Goal: Information Seeking & Learning: Check status

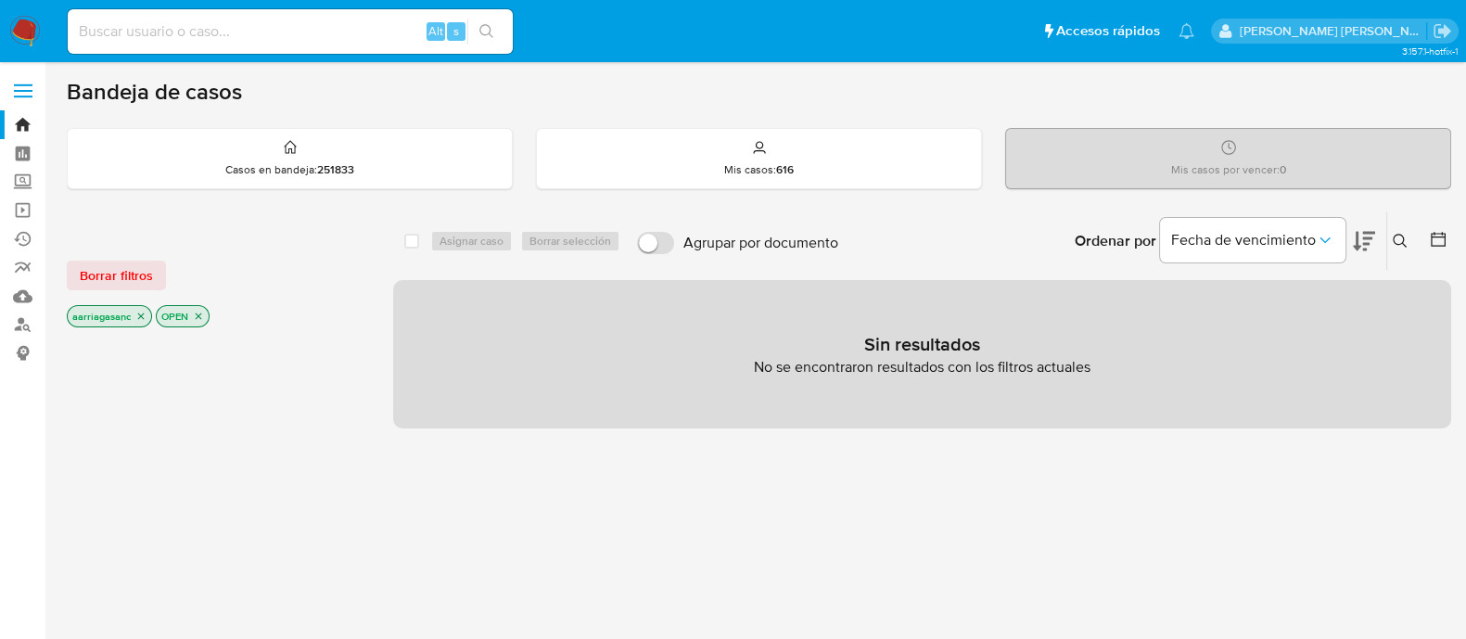
click at [370, 36] on input at bounding box center [290, 31] width 445 height 24
paste input "1895765257"
type input "1895765257"
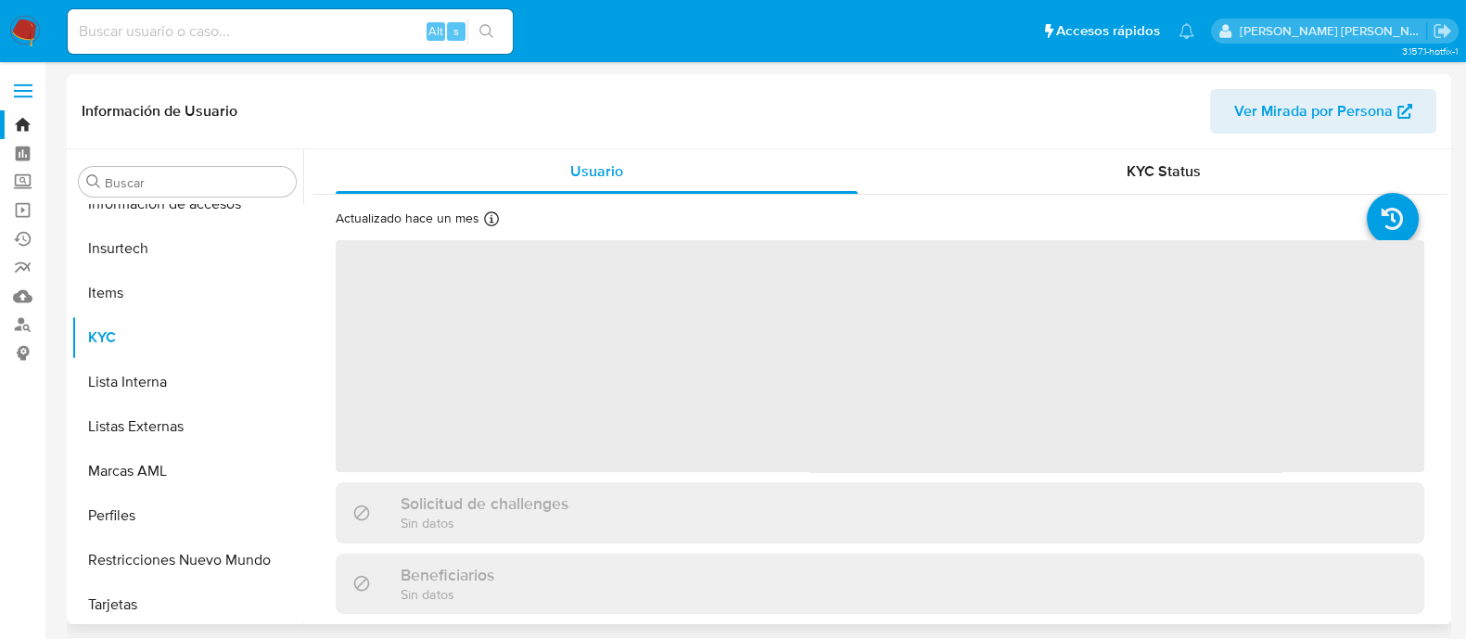
scroll to position [782, 0]
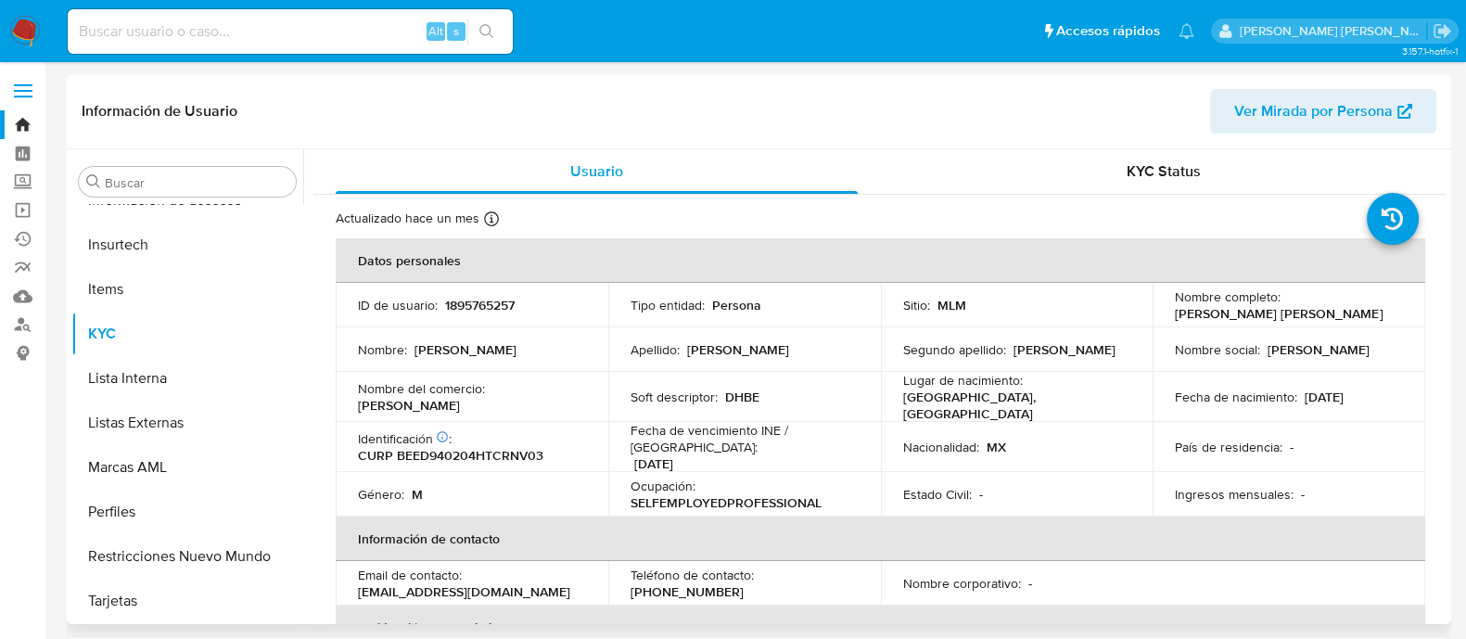
select select "10"
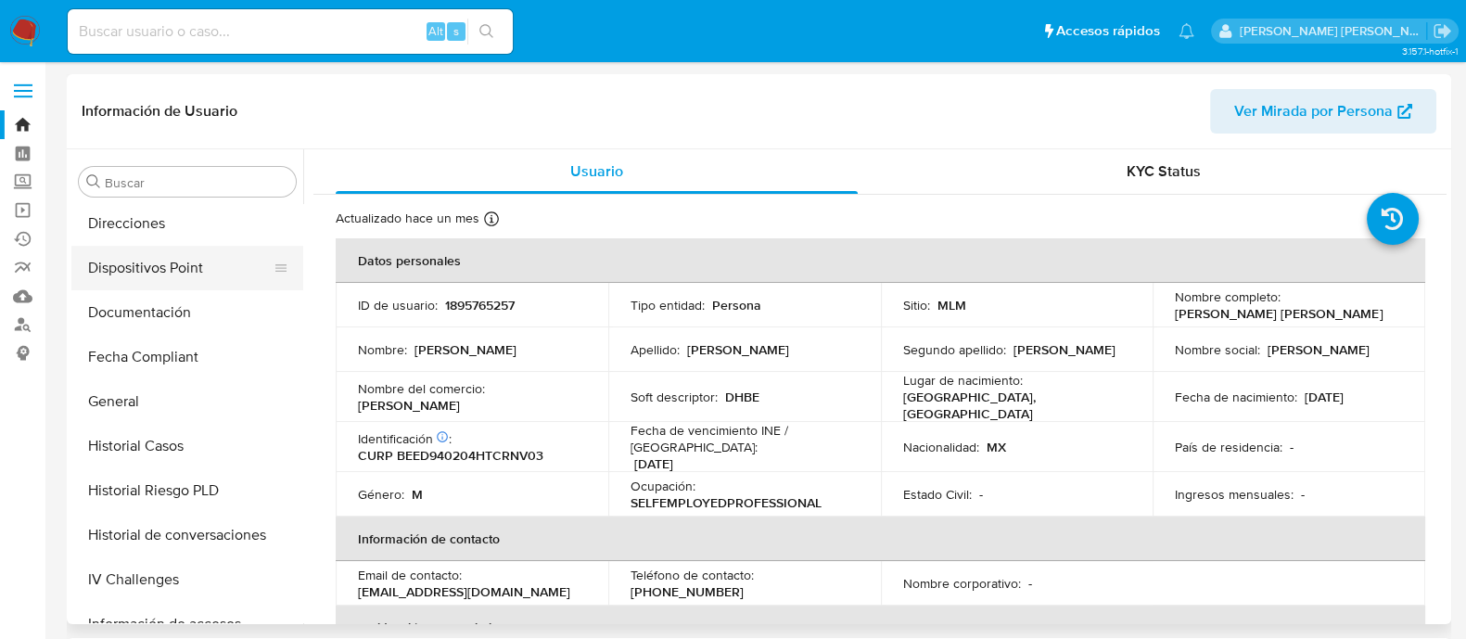
scroll to position [320, 0]
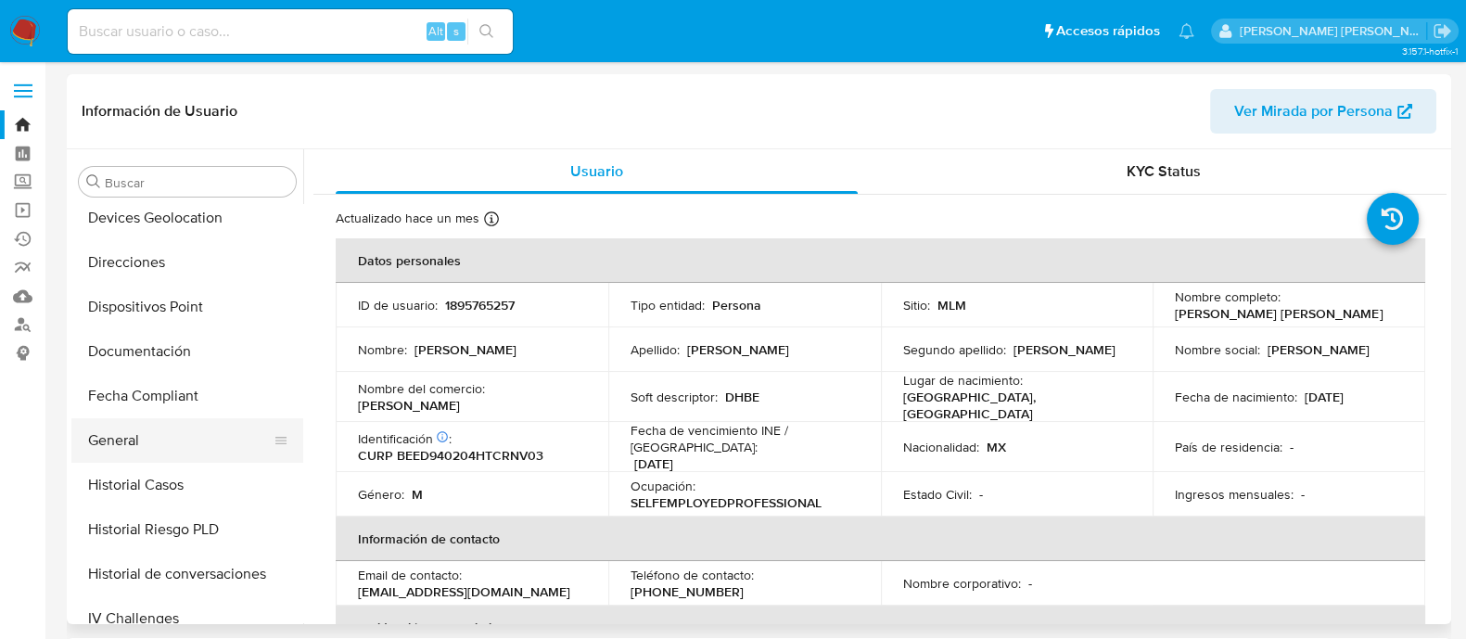
click at [137, 434] on button "General" at bounding box center [179, 440] width 217 height 44
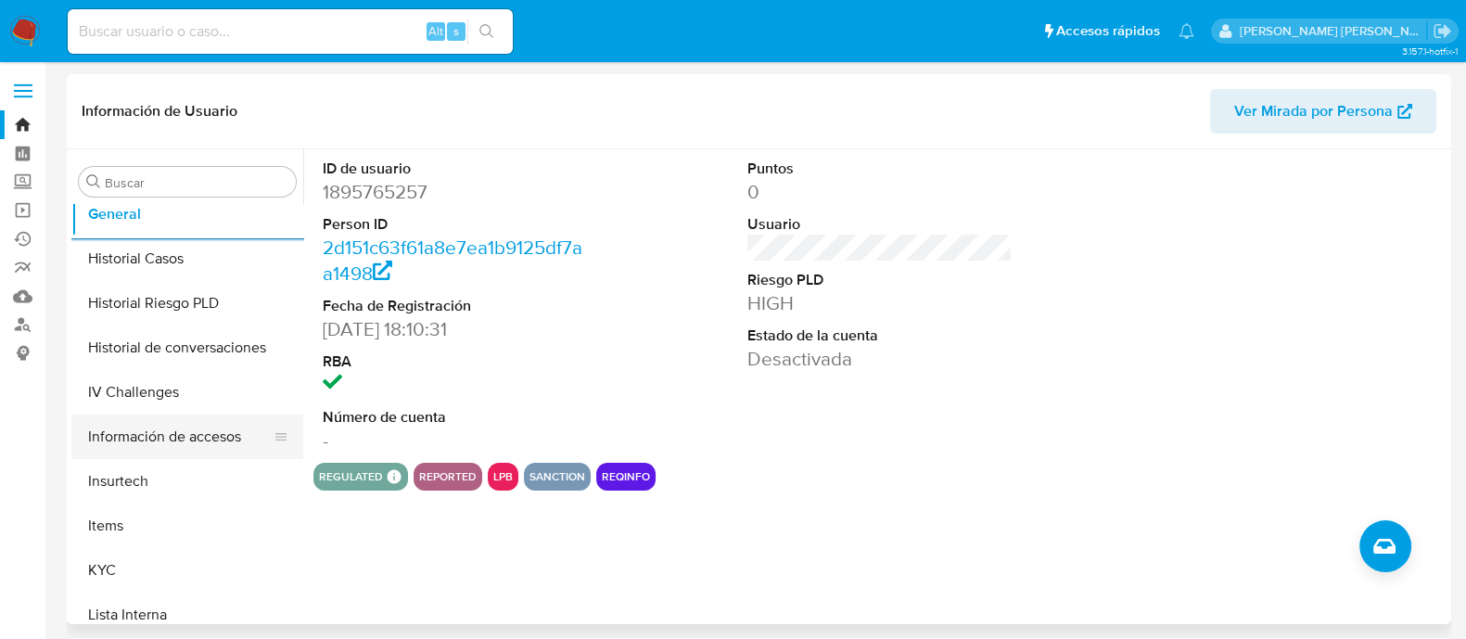
scroll to position [695, 0]
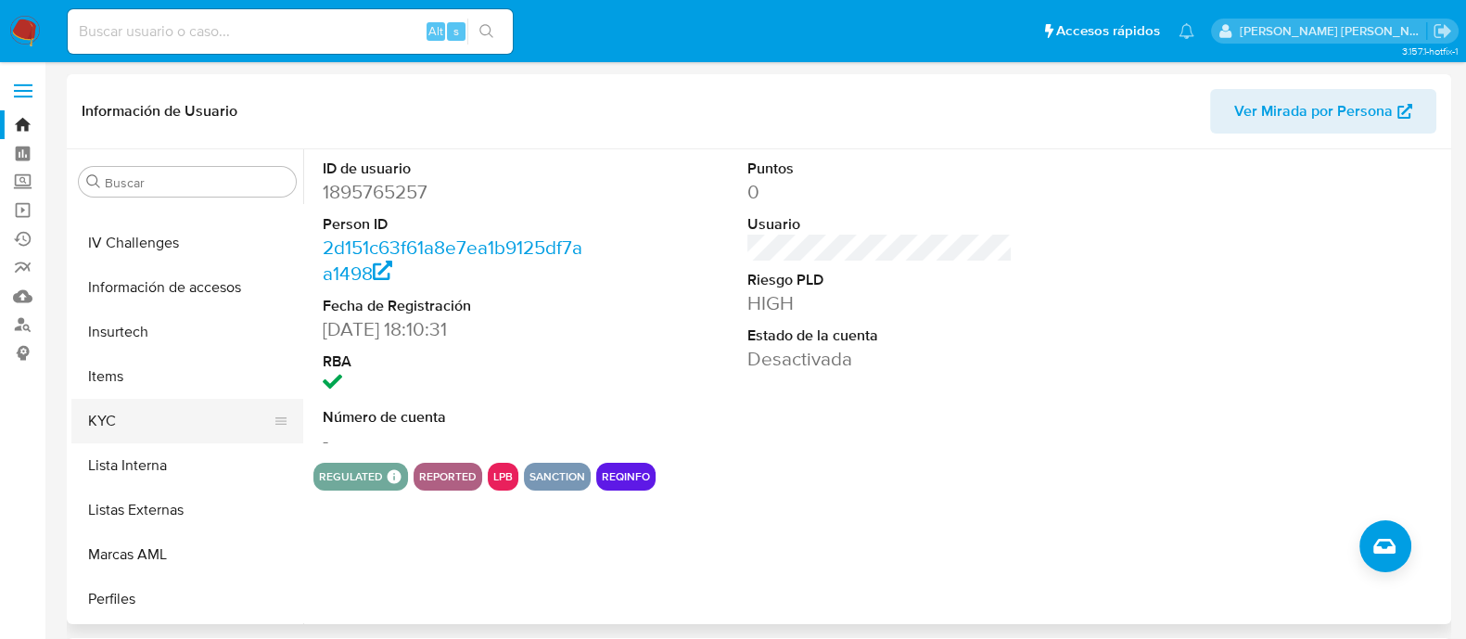
click at [148, 419] on button "KYC" at bounding box center [179, 421] width 217 height 44
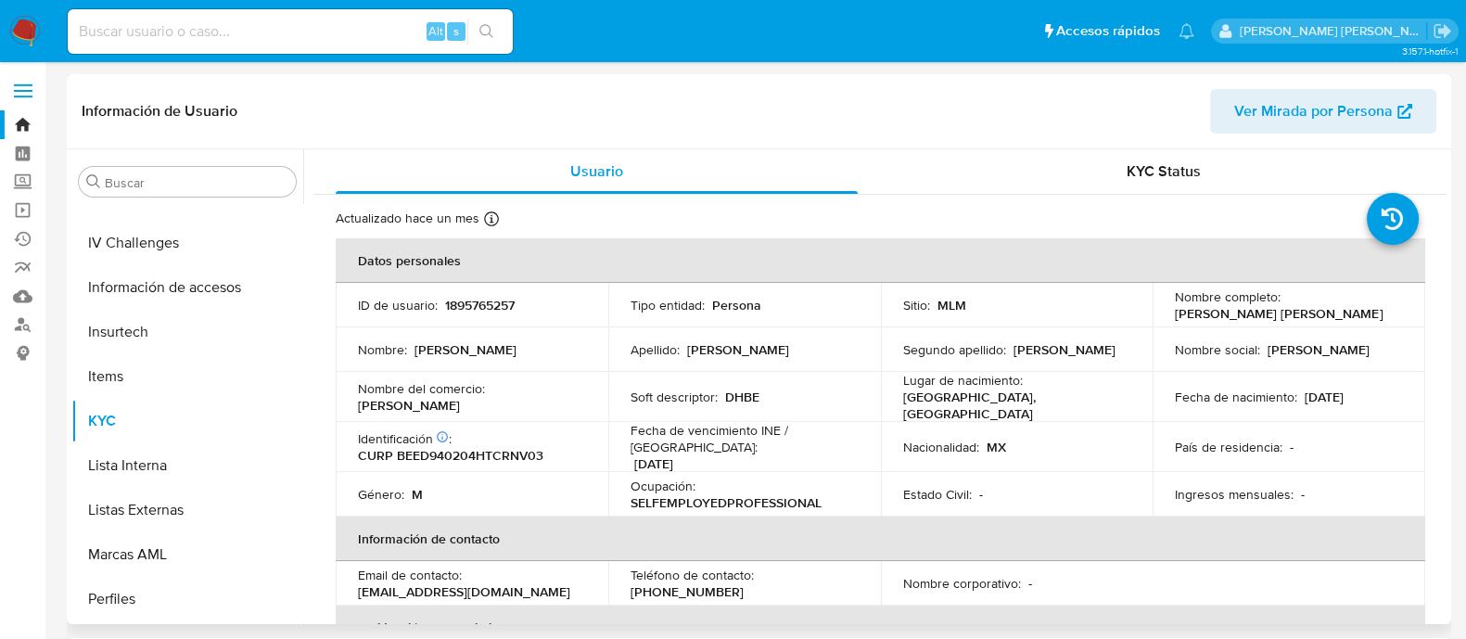
click at [1167, 312] on td "Nombre completo : David Hernan Bermudez Encalada" at bounding box center [1288, 305] width 273 height 44
drag, startPoint x: 1170, startPoint y: 311, endPoint x: 1377, endPoint y: 309, distance: 206.7
click at [1377, 309] on div "Nombre completo : David Hernan Bermudez Encalada" at bounding box center [1289, 304] width 228 height 33
copy p "David Hernan Bermudez Encalada"
click at [467, 448] on p "CURP BEED940204HTCRNV03" at bounding box center [450, 455] width 185 height 17
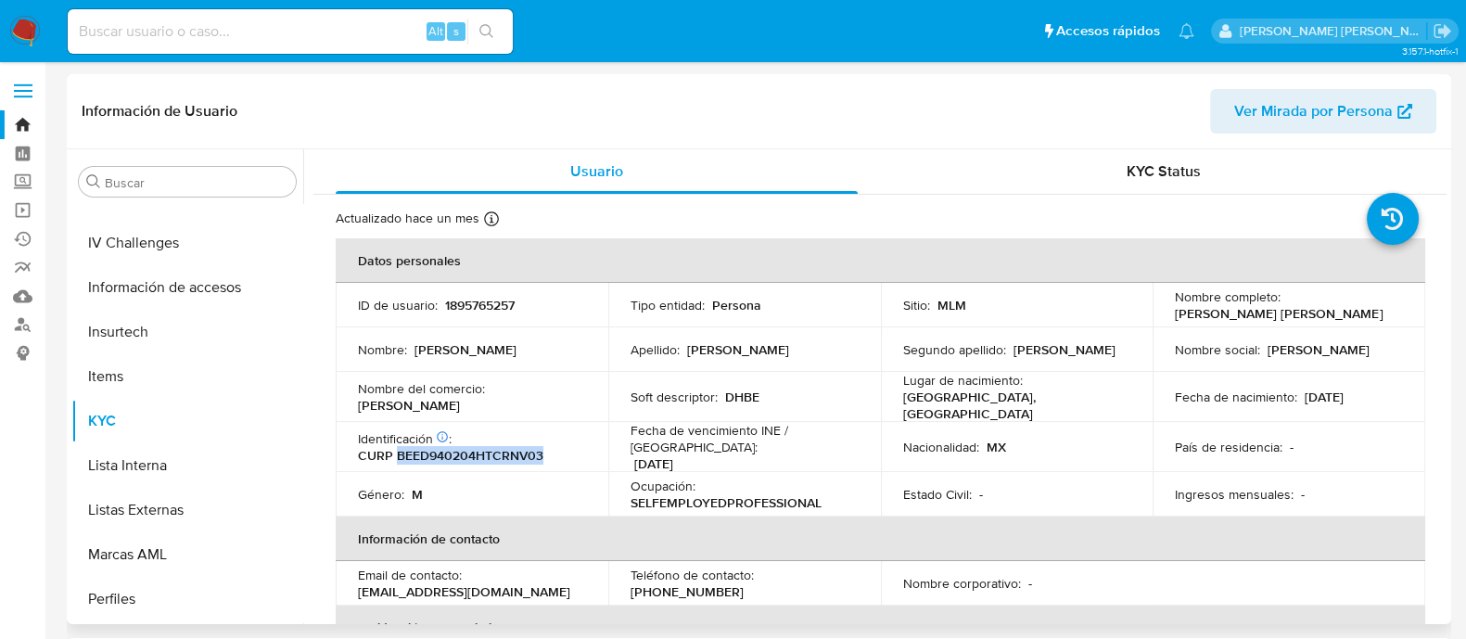
click at [467, 448] on p "CURP BEED940204HTCRNV03" at bounding box center [450, 455] width 185 height 17
copy p "BEED940204HTCRNV03"
drag, startPoint x: 1297, startPoint y: 395, endPoint x: 1364, endPoint y: 400, distance: 66.9
click at [1364, 400] on div "Fecha de nacimiento : 04/02/1994" at bounding box center [1289, 396] width 228 height 17
copy p "04/02/1994"
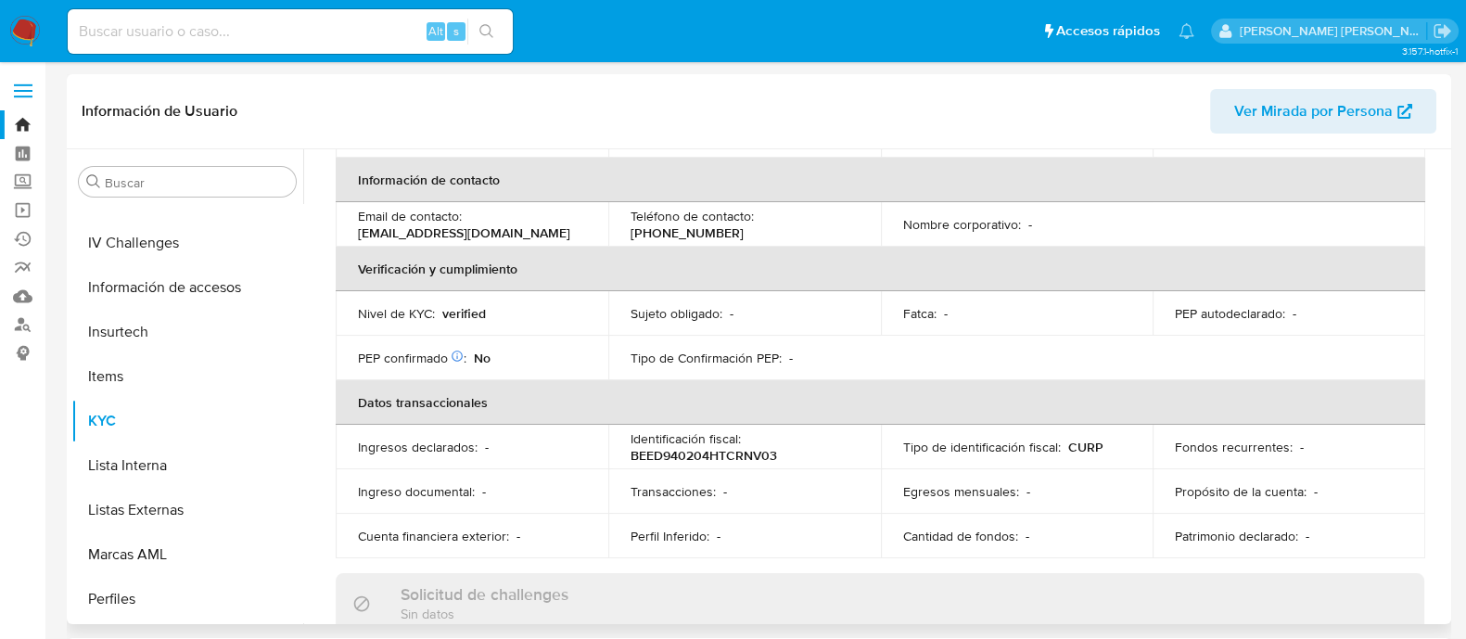
scroll to position [353, 0]
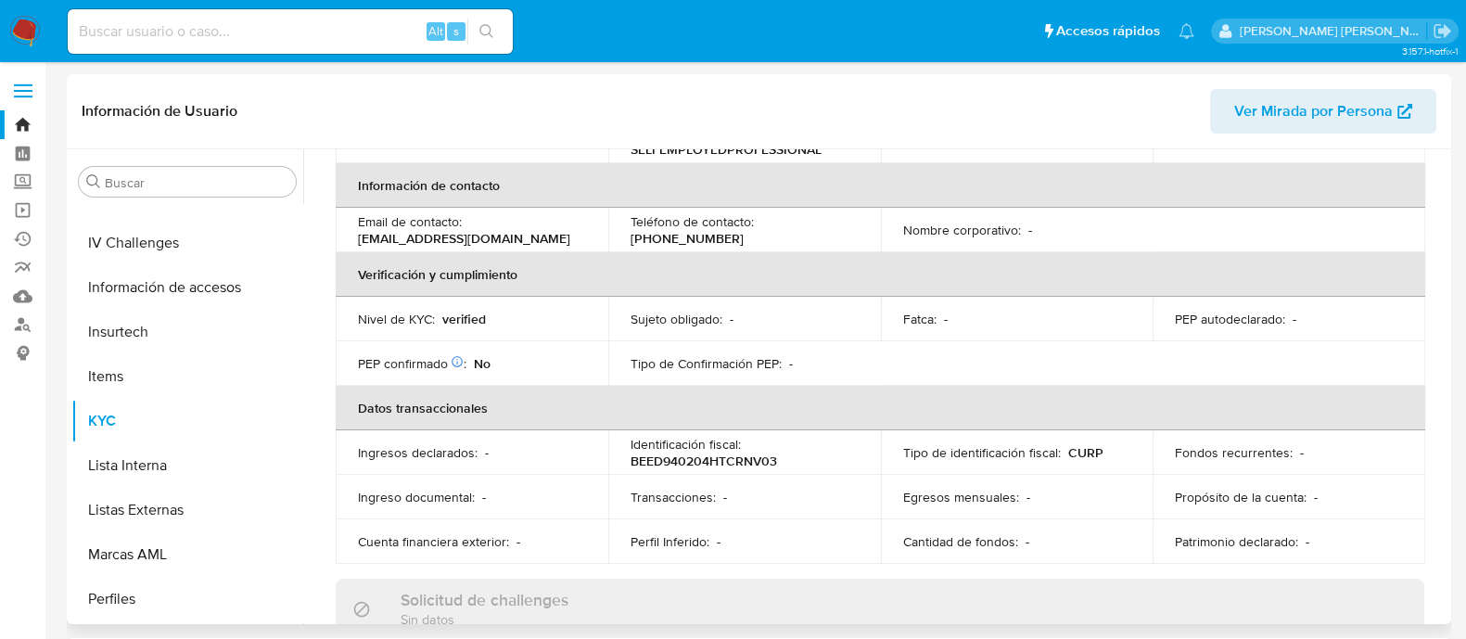
click at [398, 215] on p "Email de contacto :" at bounding box center [410, 221] width 104 height 17
click at [391, 230] on p "dhbe94@gmail.com" at bounding box center [464, 238] width 212 height 17
copy div "Email de contacto : dhbe94@gmail.com"
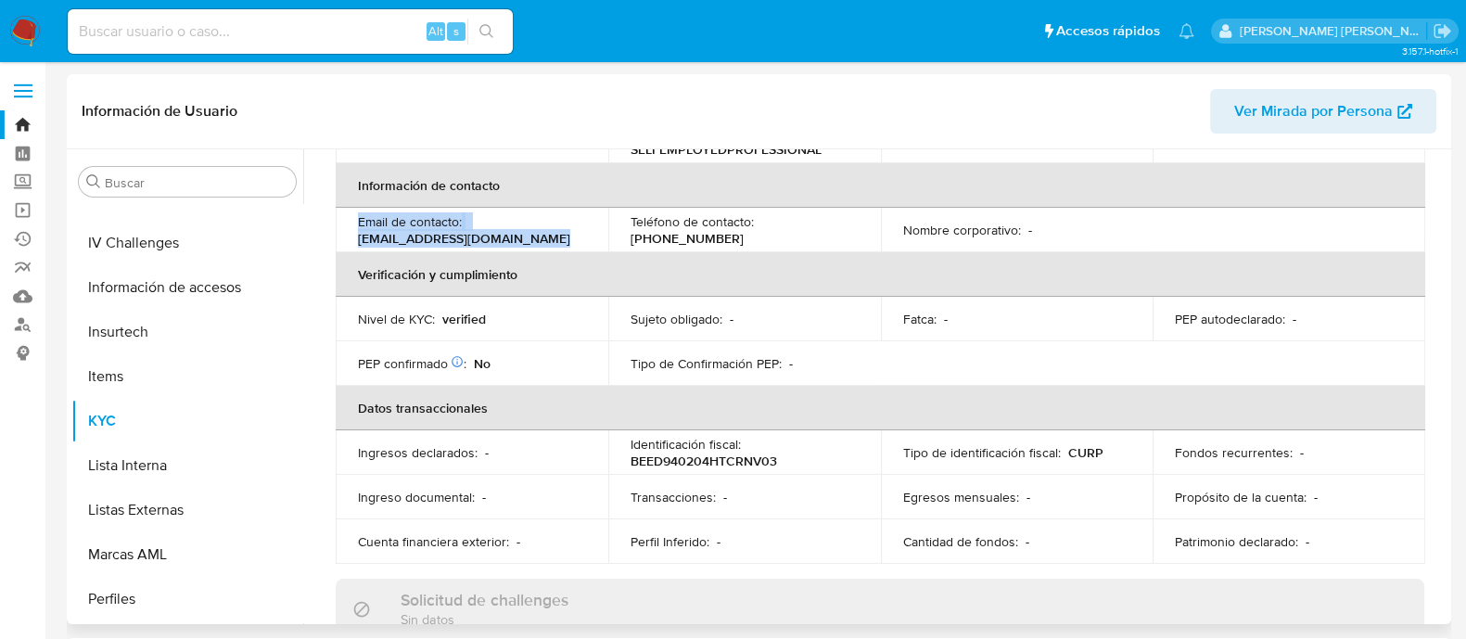
click at [391, 230] on p "dhbe94@gmail.com" at bounding box center [464, 238] width 212 height 17
click at [473, 234] on div "Email de contacto : dhbe94@gmail.com" at bounding box center [472, 229] width 228 height 33
drag, startPoint x: 360, startPoint y: 226, endPoint x: 488, endPoint y: 235, distance: 128.2
click at [488, 235] on td "Email de contacto : dhbe94@gmail.com" at bounding box center [472, 230] width 273 height 44
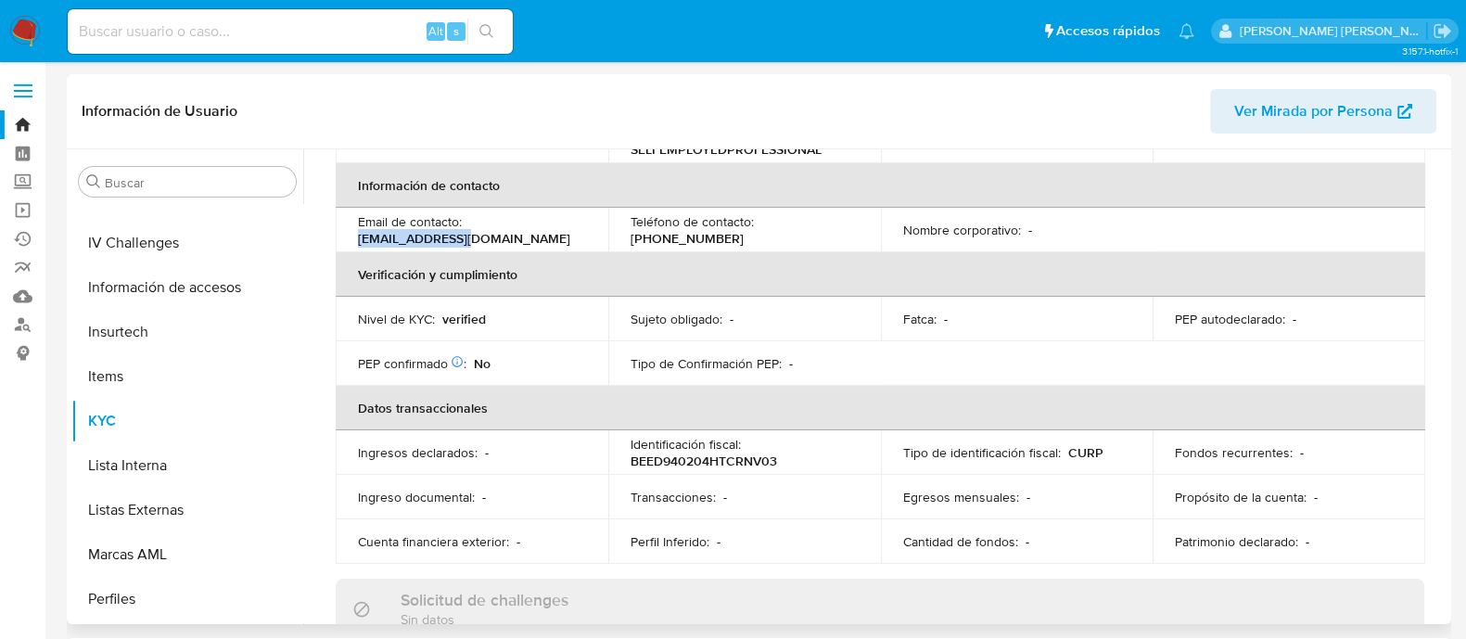
copy p "dhbe94@gmail.com"
drag, startPoint x: 757, startPoint y: 216, endPoint x: 852, endPoint y: 221, distance: 94.7
click at [852, 221] on div "Teléfono de contacto : (999) 4976551" at bounding box center [744, 229] width 228 height 33
copy p "(999) 4976551"
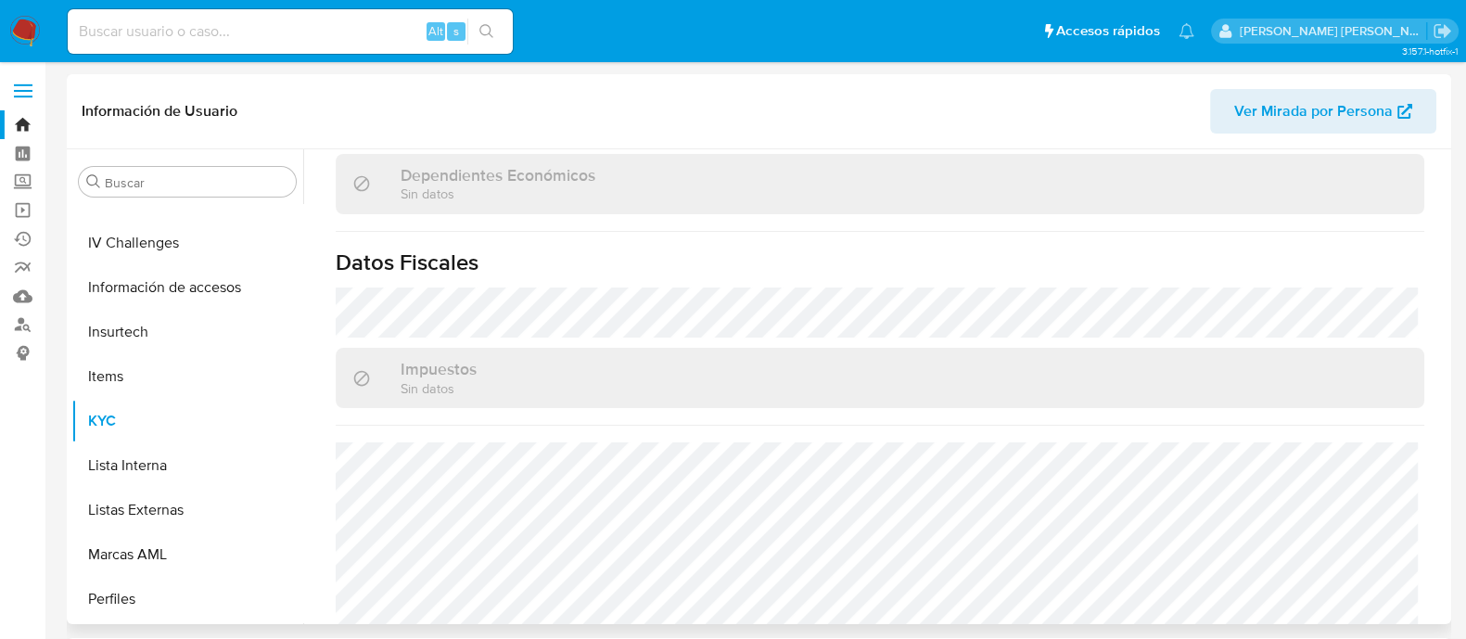
scroll to position [1159, 0]
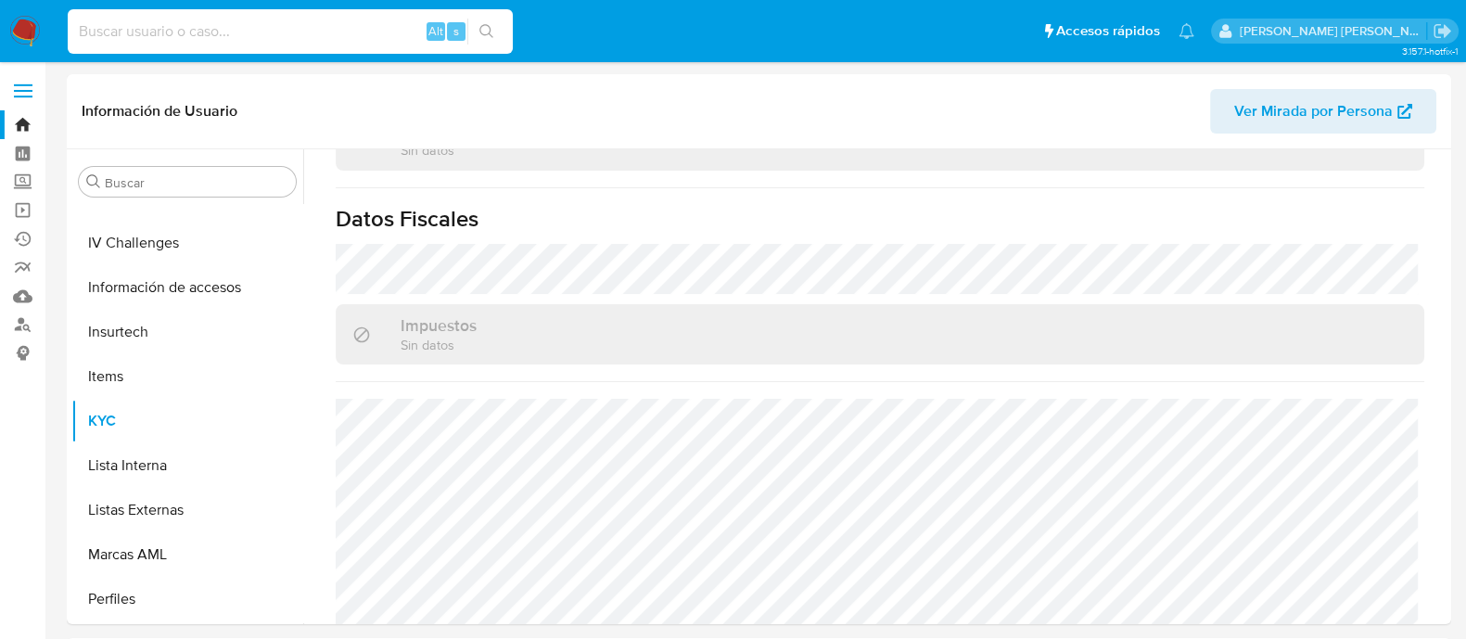
click at [292, 31] on input at bounding box center [290, 31] width 445 height 24
paste input "92291105"
type input "92291105"
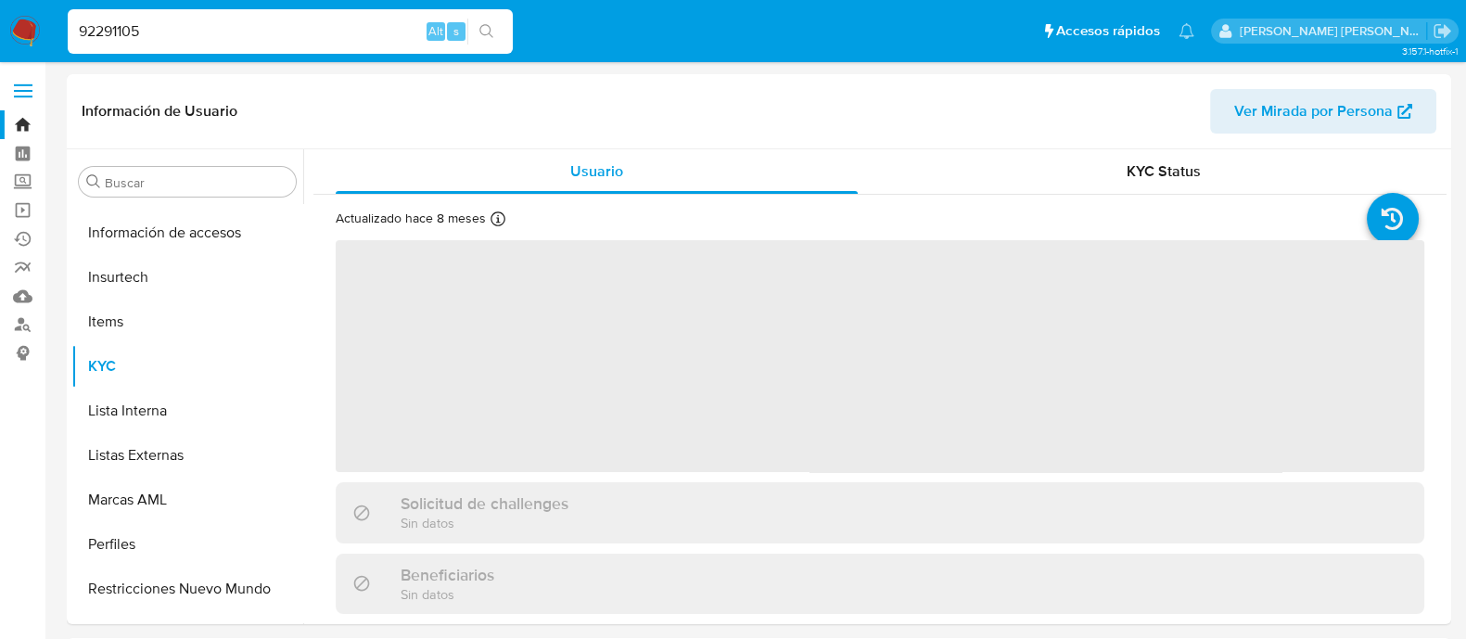
scroll to position [782, 0]
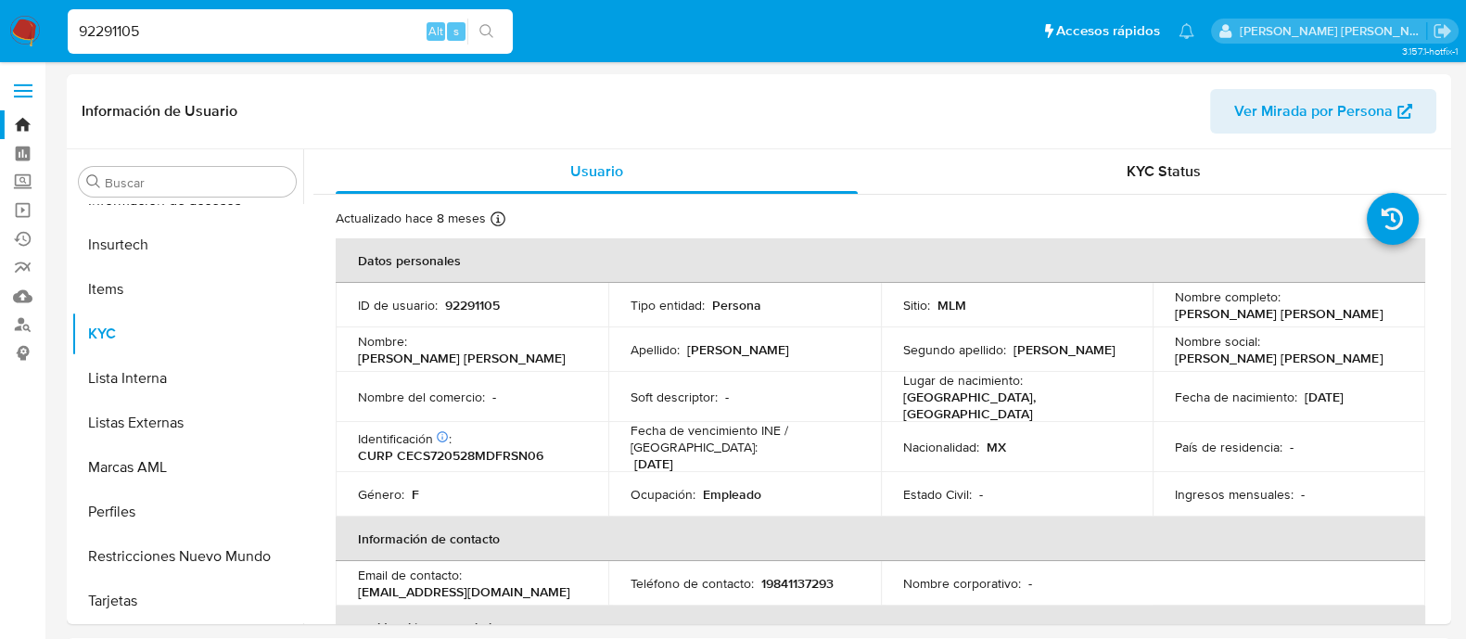
select select "10"
click at [463, 299] on p "92291105" at bounding box center [472, 305] width 55 height 17
copy p "92291105"
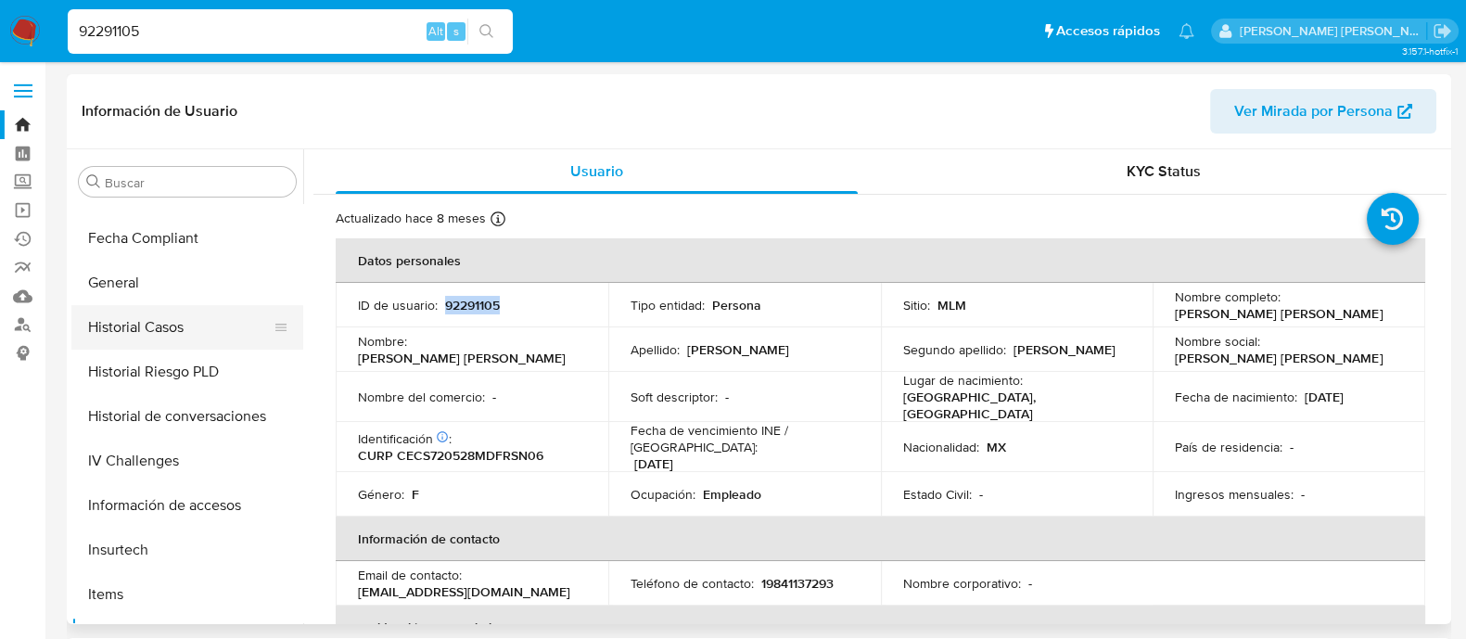
scroll to position [435, 0]
click at [144, 321] on button "General" at bounding box center [179, 325] width 217 height 44
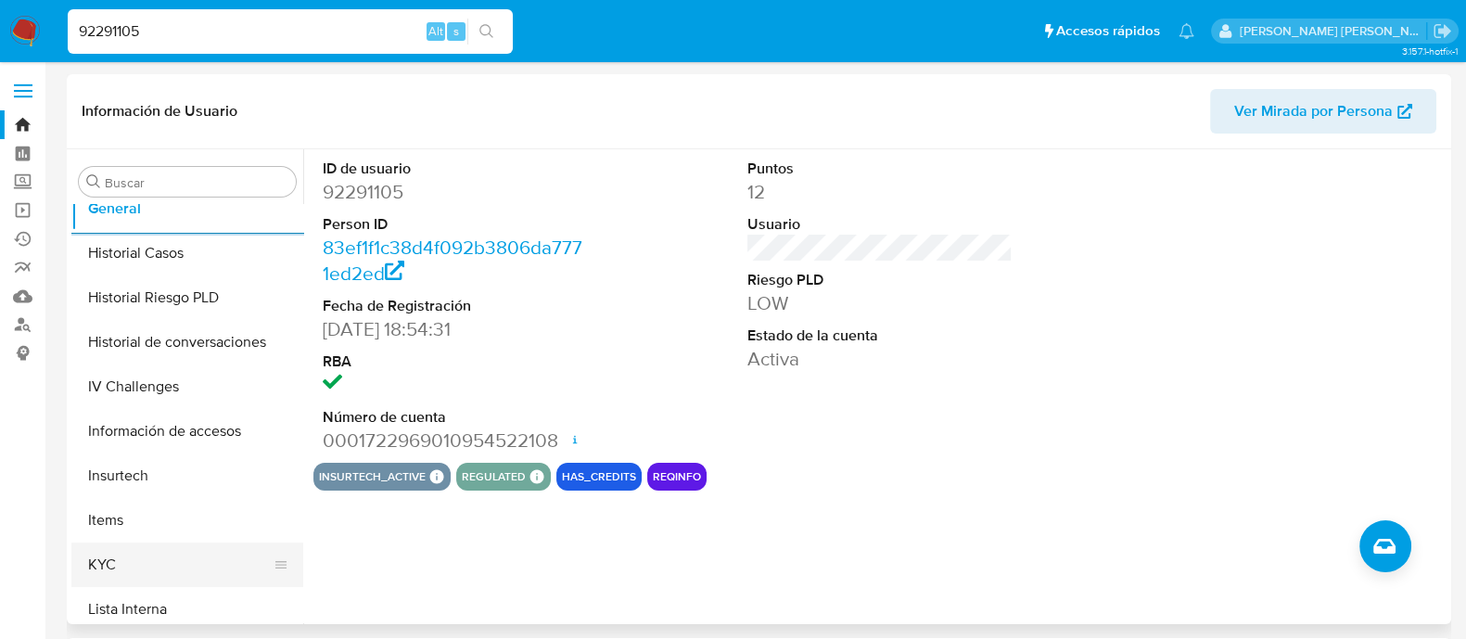
scroll to position [667, 0]
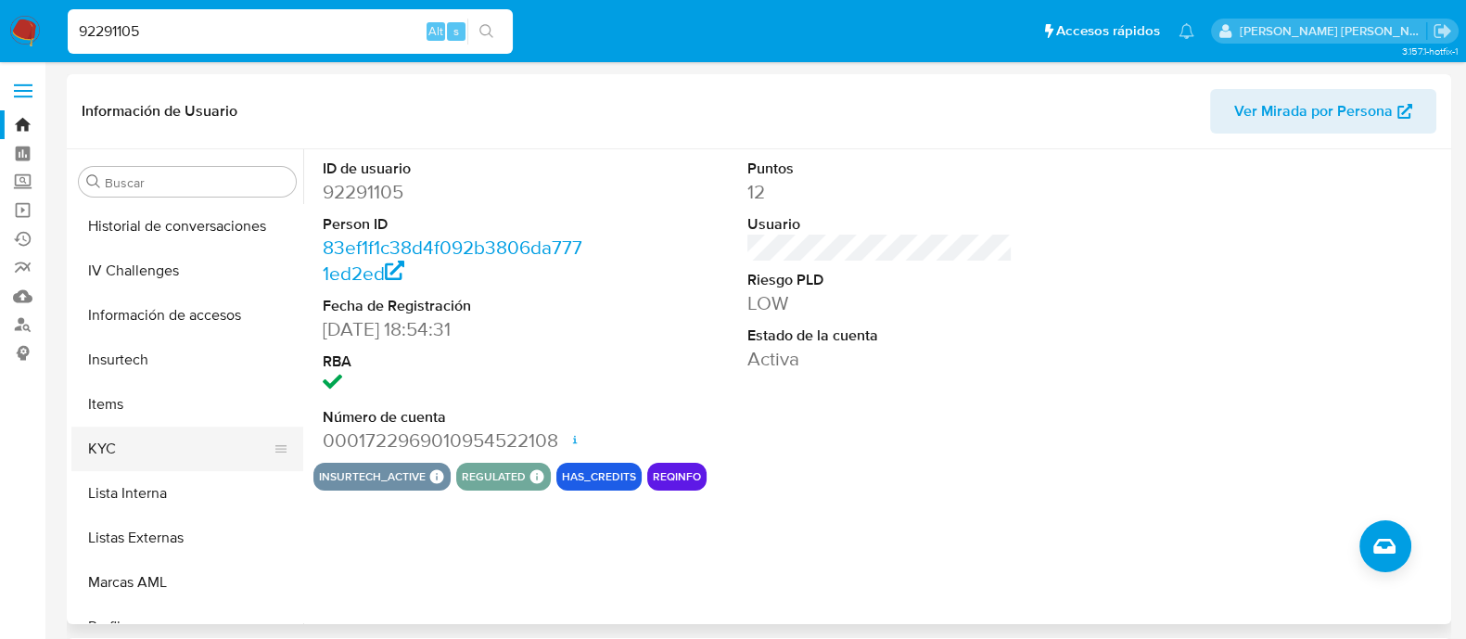
click at [137, 445] on button "KYC" at bounding box center [179, 448] width 217 height 44
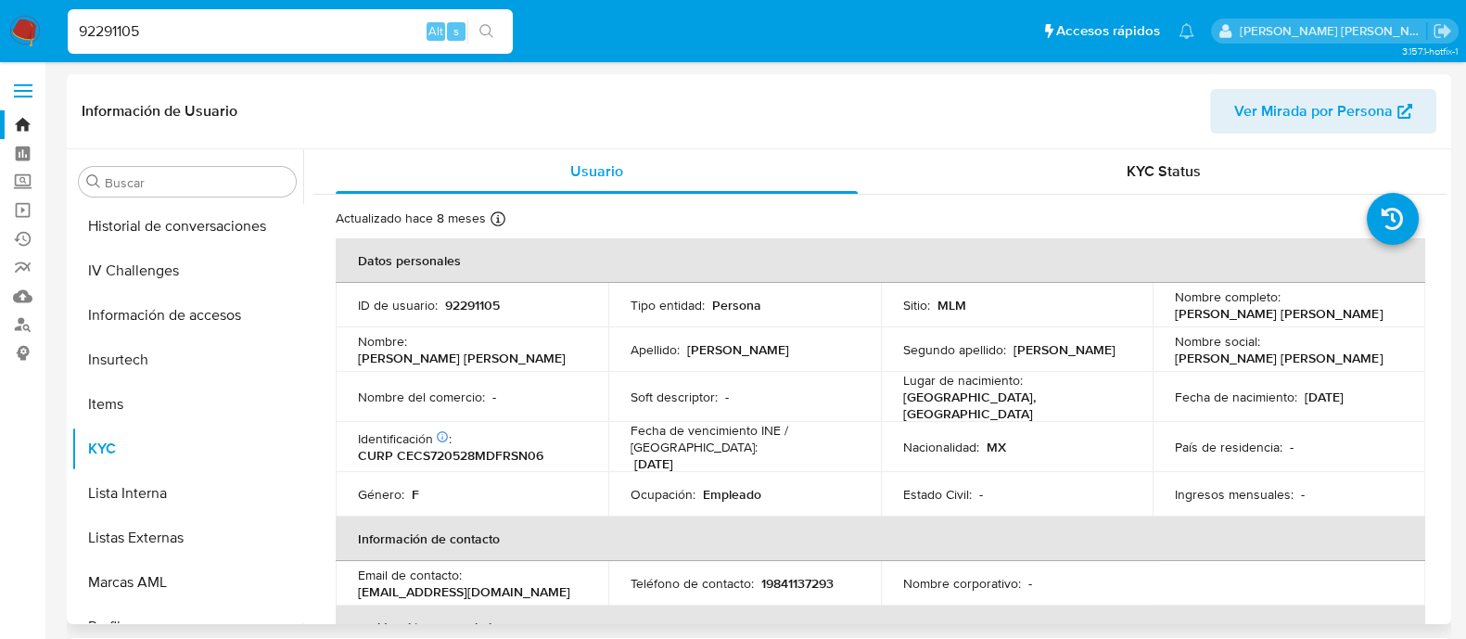
click at [1175, 310] on p "Sandra Edith Cervantes Castro" at bounding box center [1279, 313] width 208 height 17
drag, startPoint x: 1167, startPoint y: 311, endPoint x: 1358, endPoint y: 308, distance: 191.0
click at [1358, 308] on td "Nombre completo : Sandra Edith Cervantes Castro" at bounding box center [1288, 305] width 273 height 44
copy p "Sandra Edith Cervantes Castro"
click at [504, 451] on p "CURP CECS720528MDFRSN06" at bounding box center [450, 455] width 185 height 17
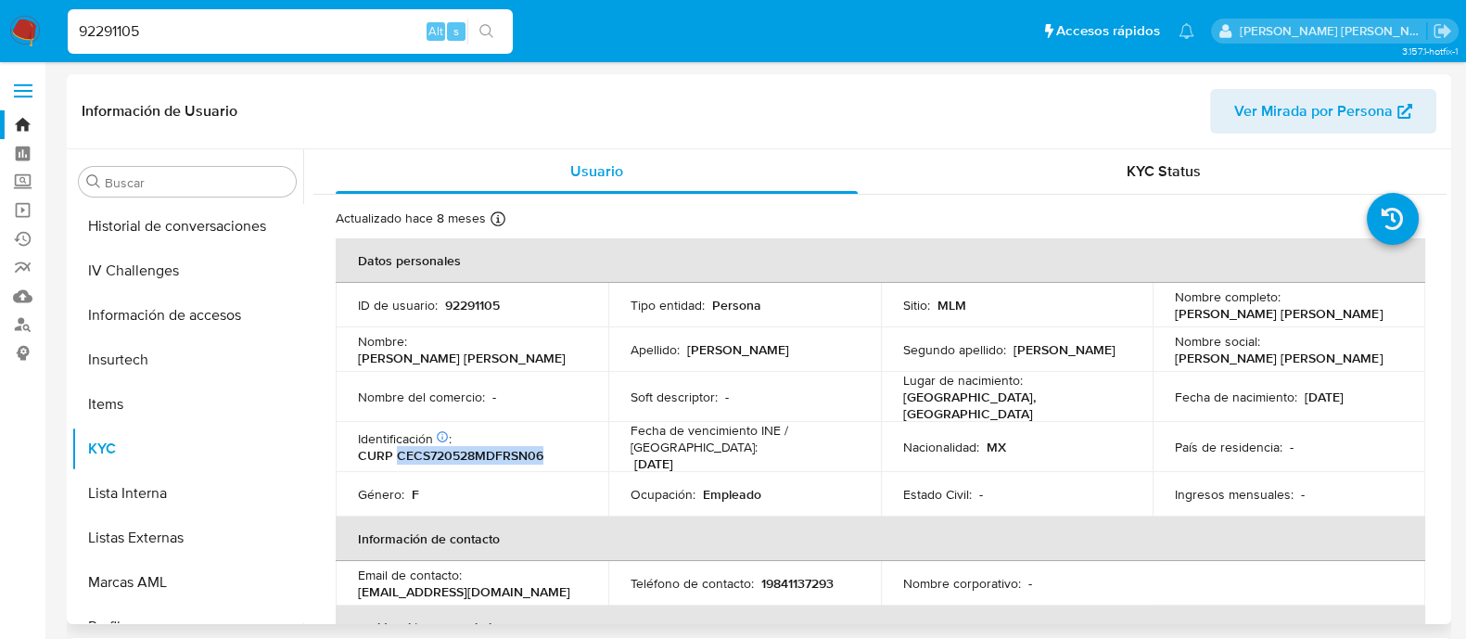
click at [504, 451] on p "CURP CECS720528MDFRSN06" at bounding box center [450, 455] width 185 height 17
click at [503, 451] on p "CURP CECS720528MDFRSN06" at bounding box center [450, 455] width 185 height 17
drag, startPoint x: 1296, startPoint y: 398, endPoint x: 1366, endPoint y: 393, distance: 69.7
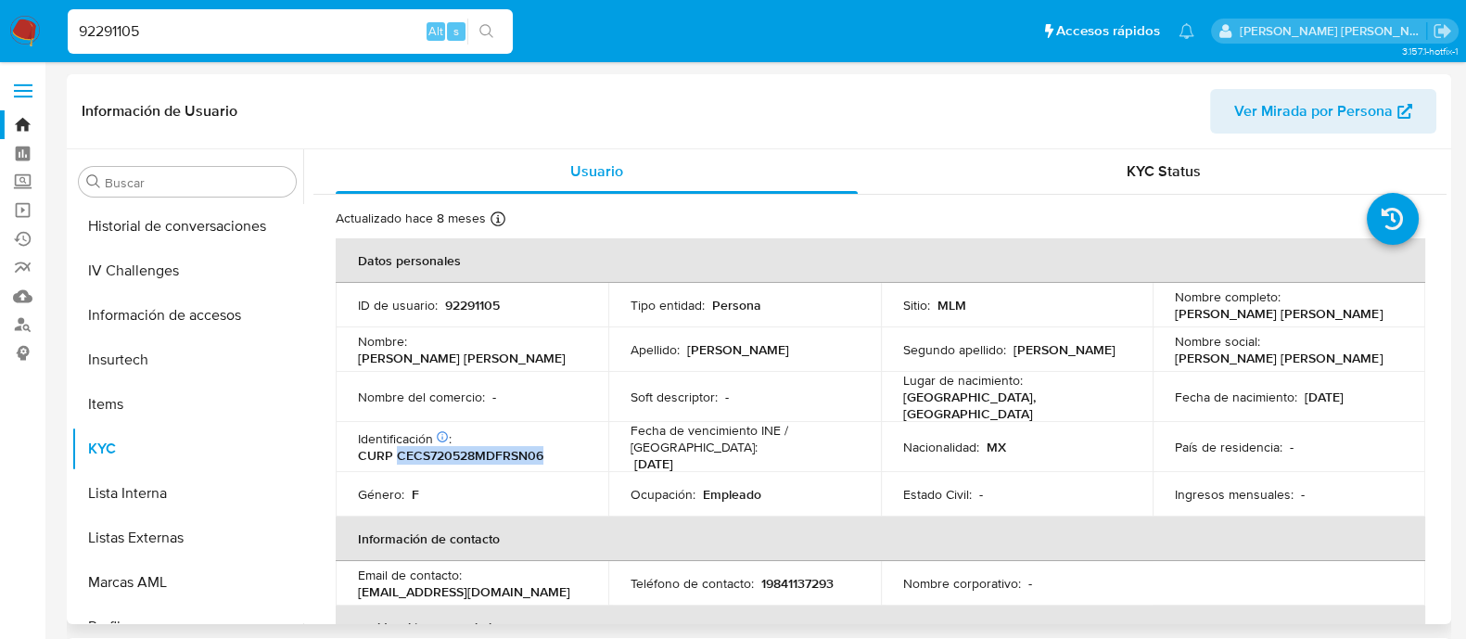
click at [1366, 393] on div "Fecha de nacimiento : 28/05/1972" at bounding box center [1289, 396] width 228 height 17
copy div "28/05/1972"
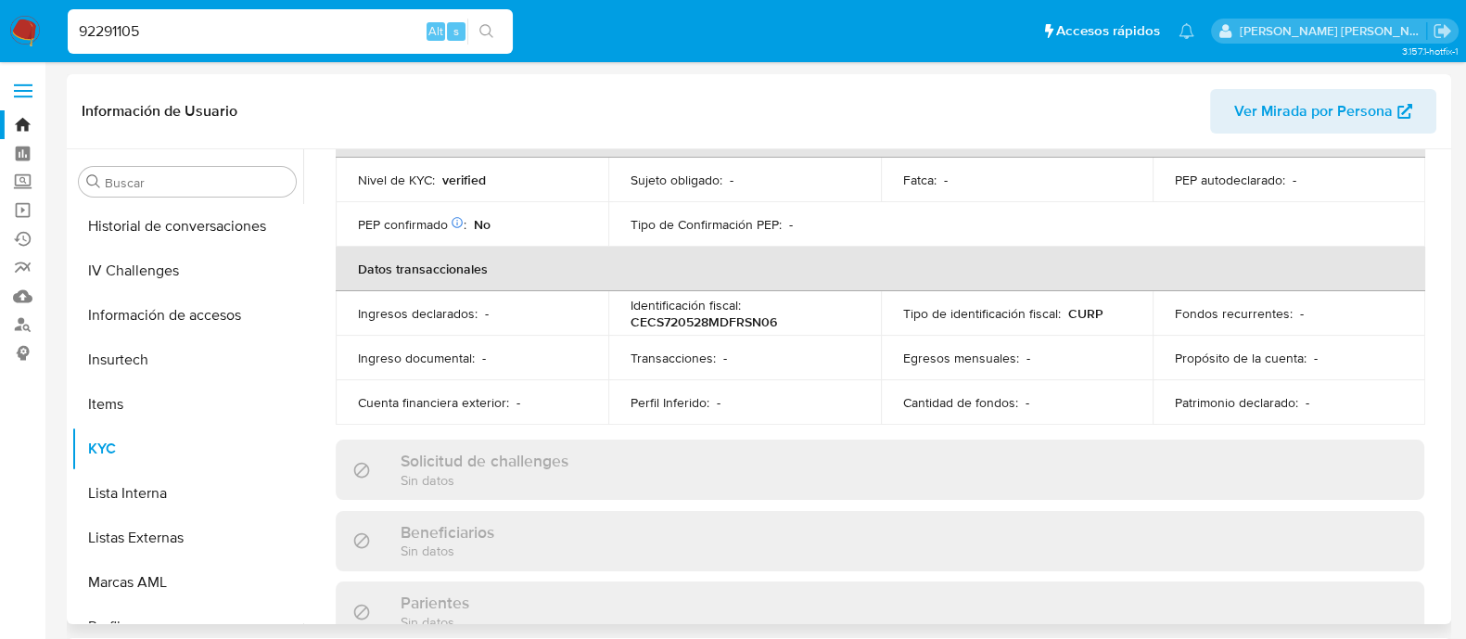
scroll to position [237, 0]
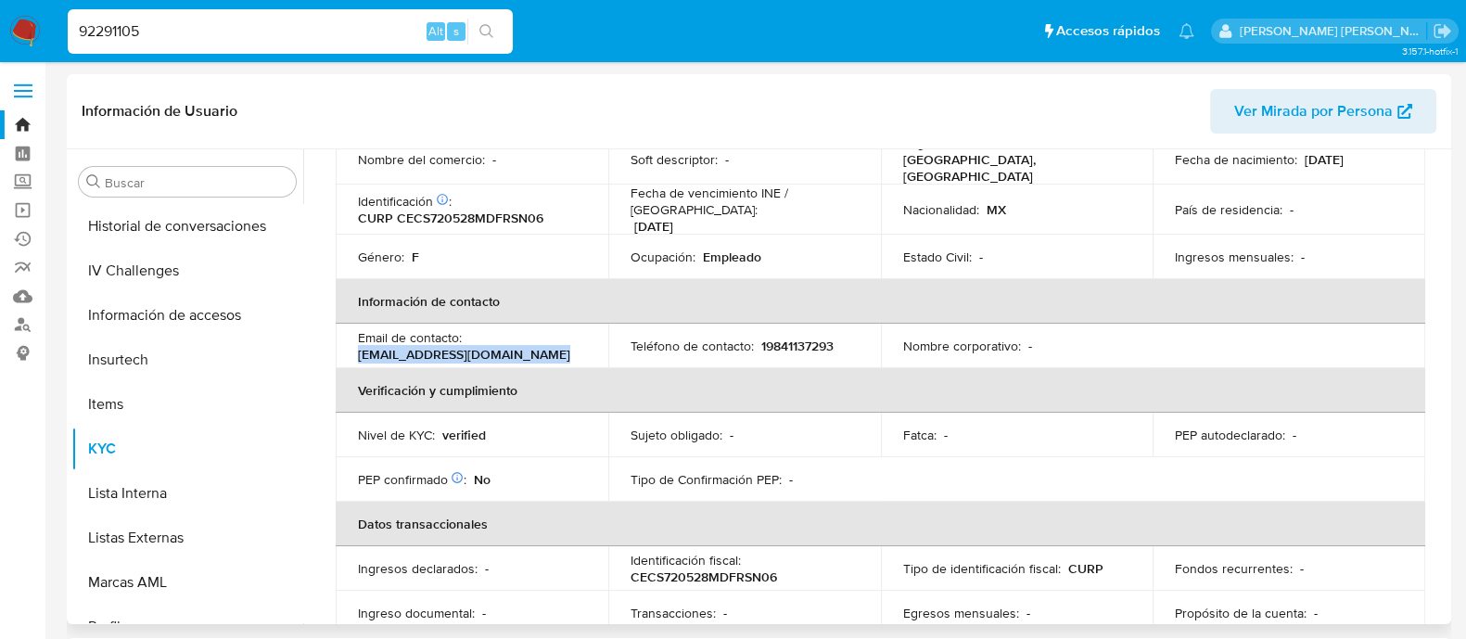
drag, startPoint x: 355, startPoint y: 343, endPoint x: 580, endPoint y: 337, distance: 225.3
click at [580, 337] on td "Email de contacto : sandracervantes8@hotmail.com" at bounding box center [472, 346] width 273 height 44
copy p "sandracervantes8@hotmail.com"
drag, startPoint x: 756, startPoint y: 331, endPoint x: 853, endPoint y: 328, distance: 96.5
click at [853, 337] on div "Teléfono de contacto : 19841137293" at bounding box center [744, 345] width 228 height 17
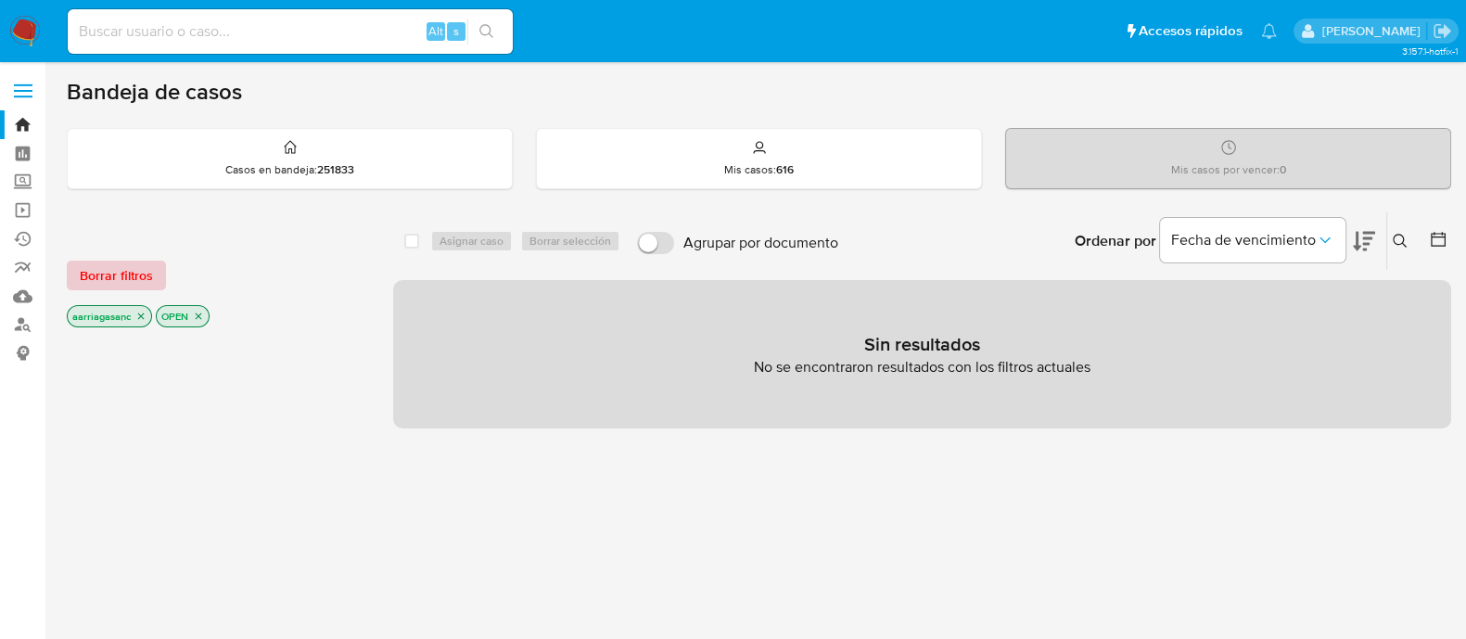
click at [92, 280] on span "Borrar filtros" at bounding box center [116, 275] width 73 height 26
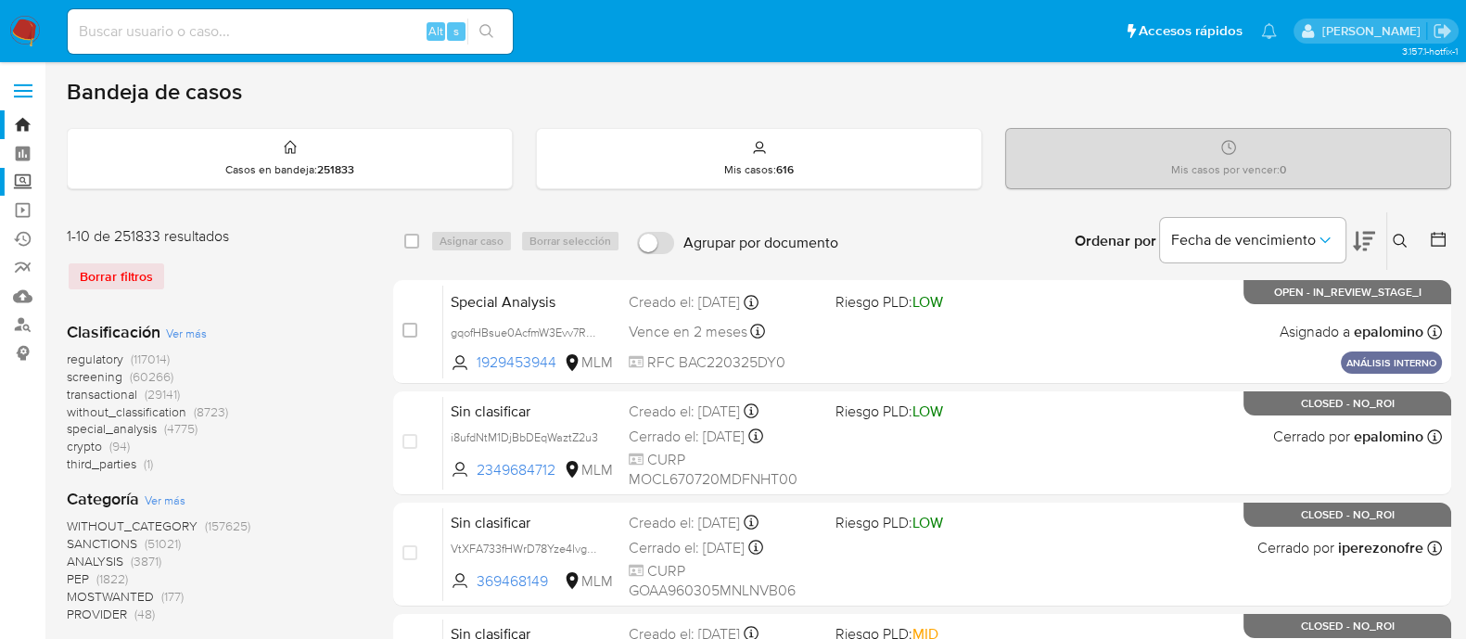
click at [16, 176] on label "Screening" at bounding box center [110, 182] width 221 height 29
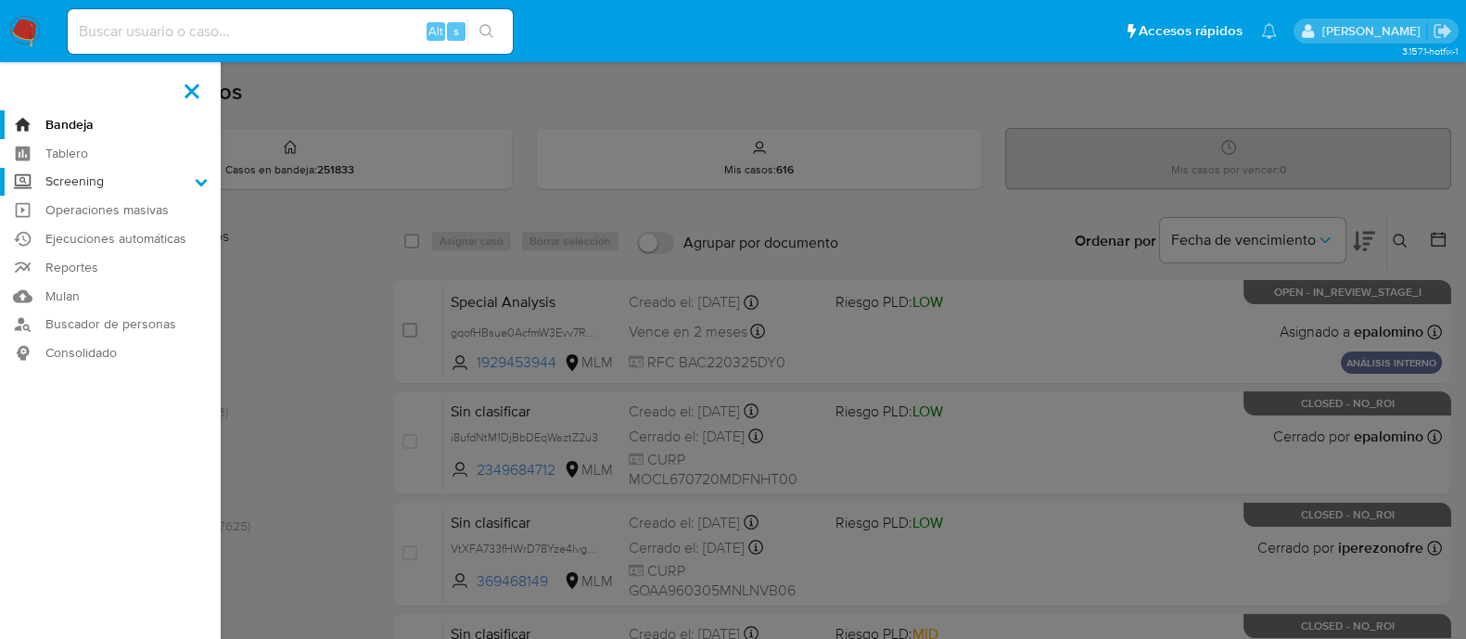
click at [0, 0] on input "Screening" at bounding box center [0, 0] width 0 height 0
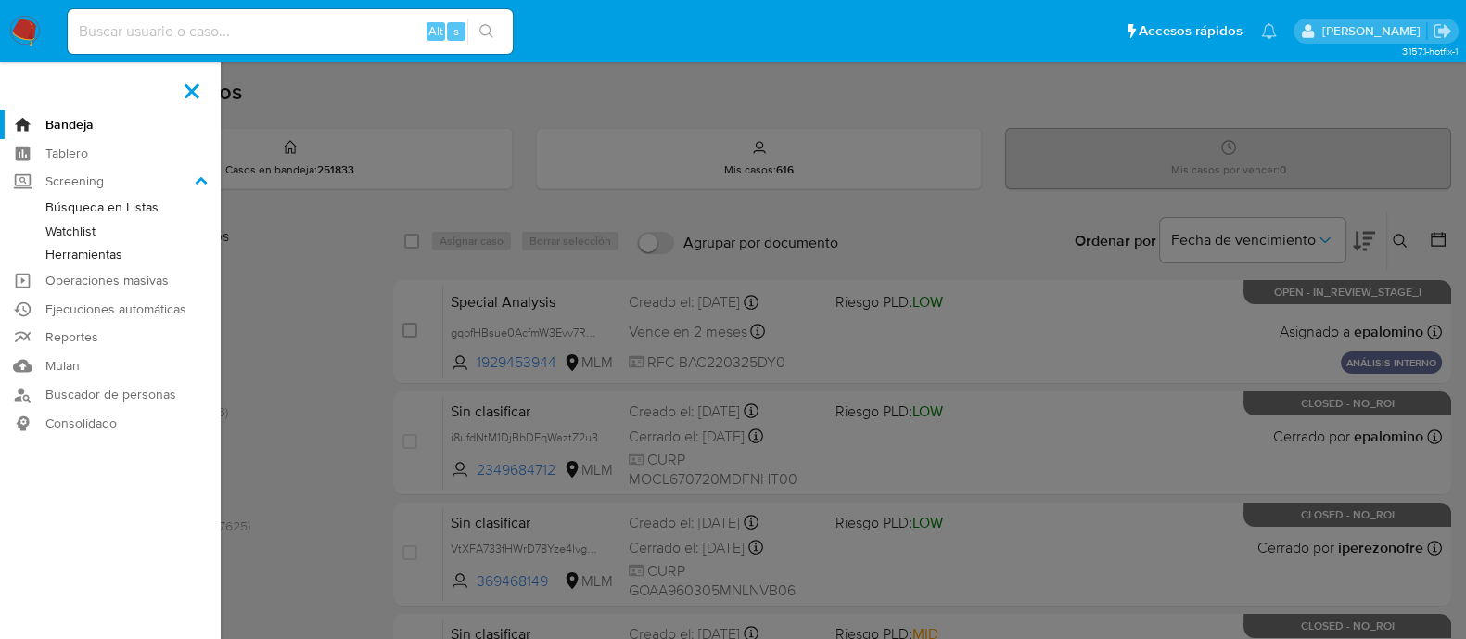
click at [87, 234] on link "Watchlist" at bounding box center [110, 231] width 221 height 23
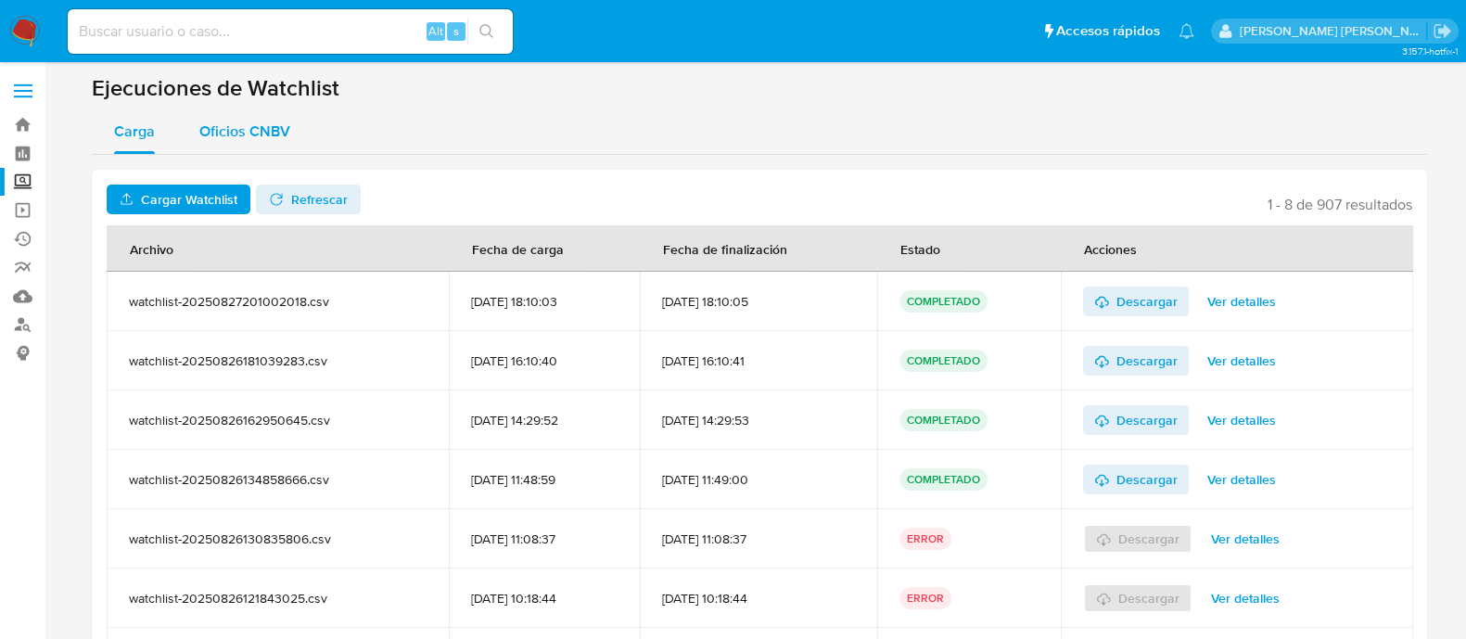
click at [230, 132] on span "Oficios CNBV" at bounding box center [244, 131] width 91 height 21
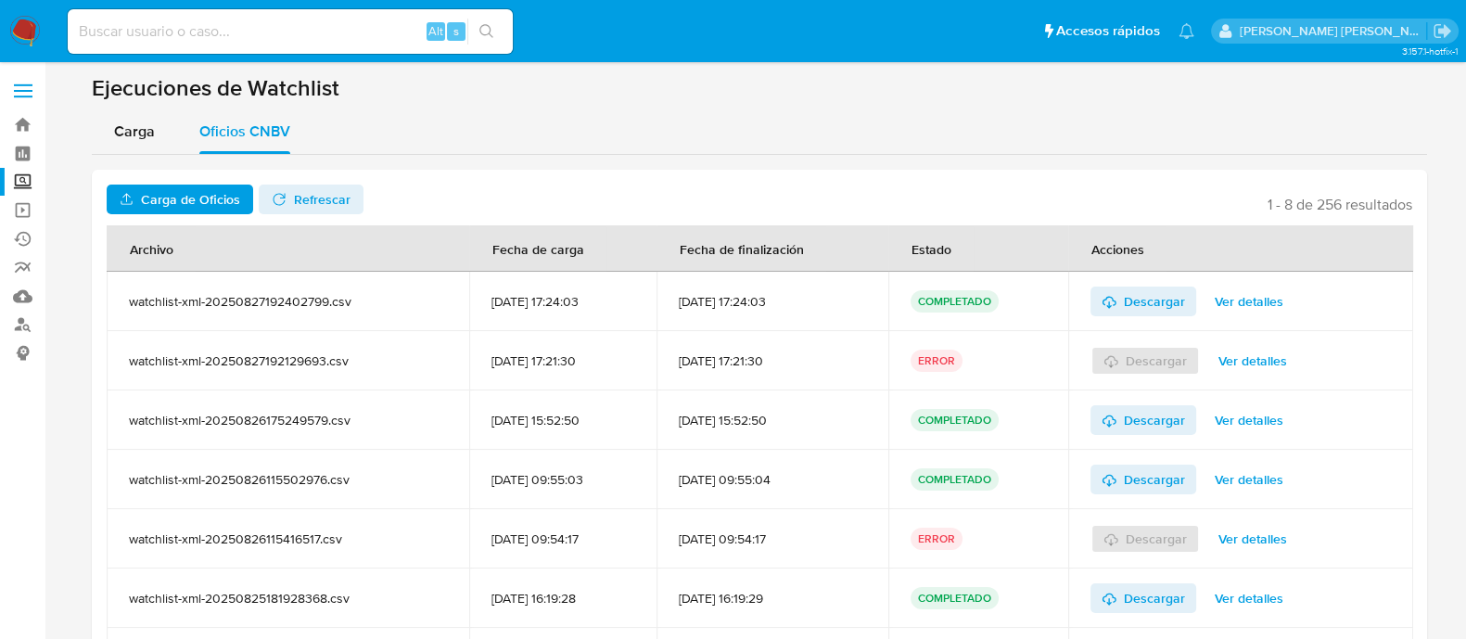
click at [203, 197] on span "Carga de Oficios" at bounding box center [190, 199] width 99 height 30
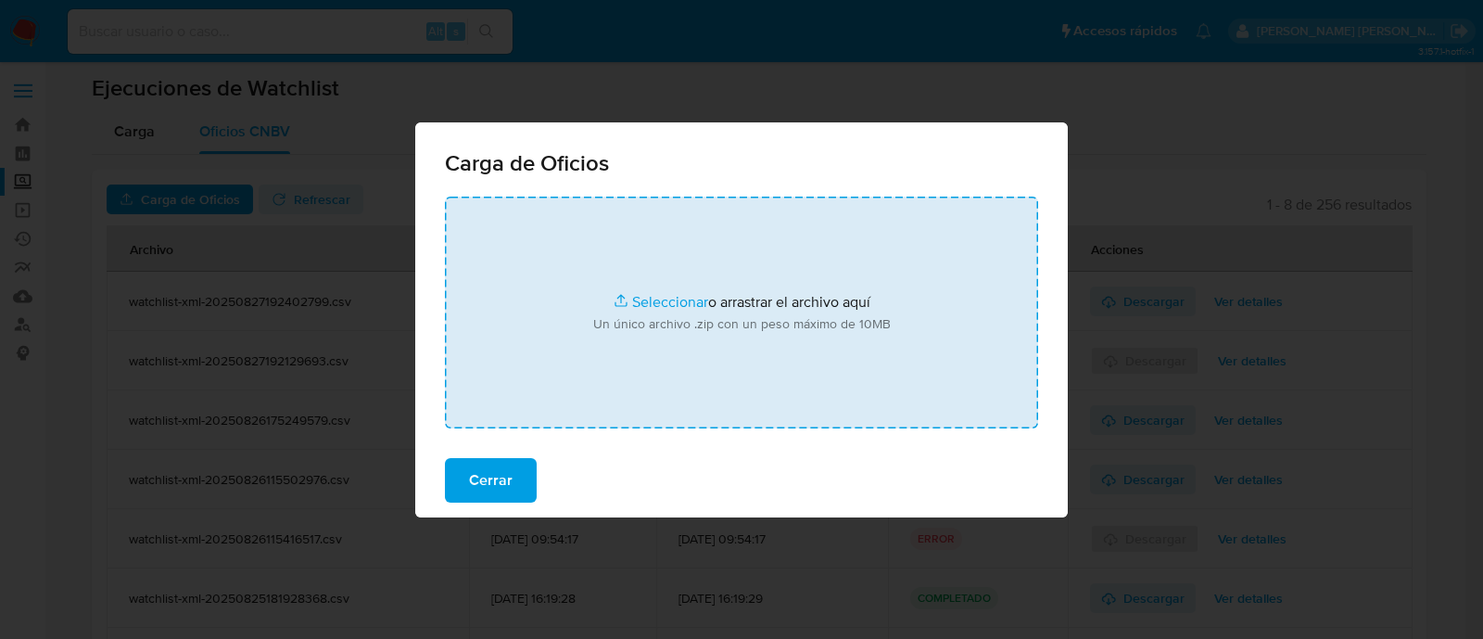
click at [666, 306] on input "file" at bounding box center [741, 313] width 593 height 232
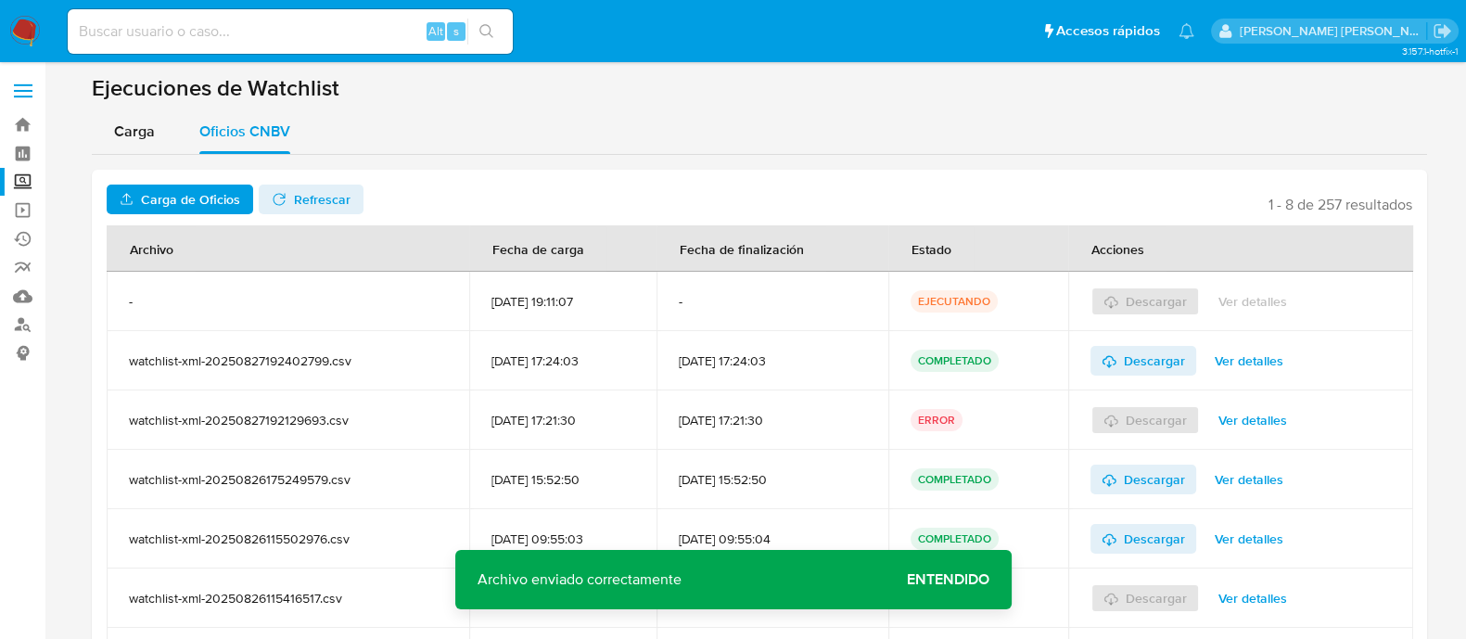
click at [950, 579] on span "Entendido" at bounding box center [948, 579] width 83 height 0
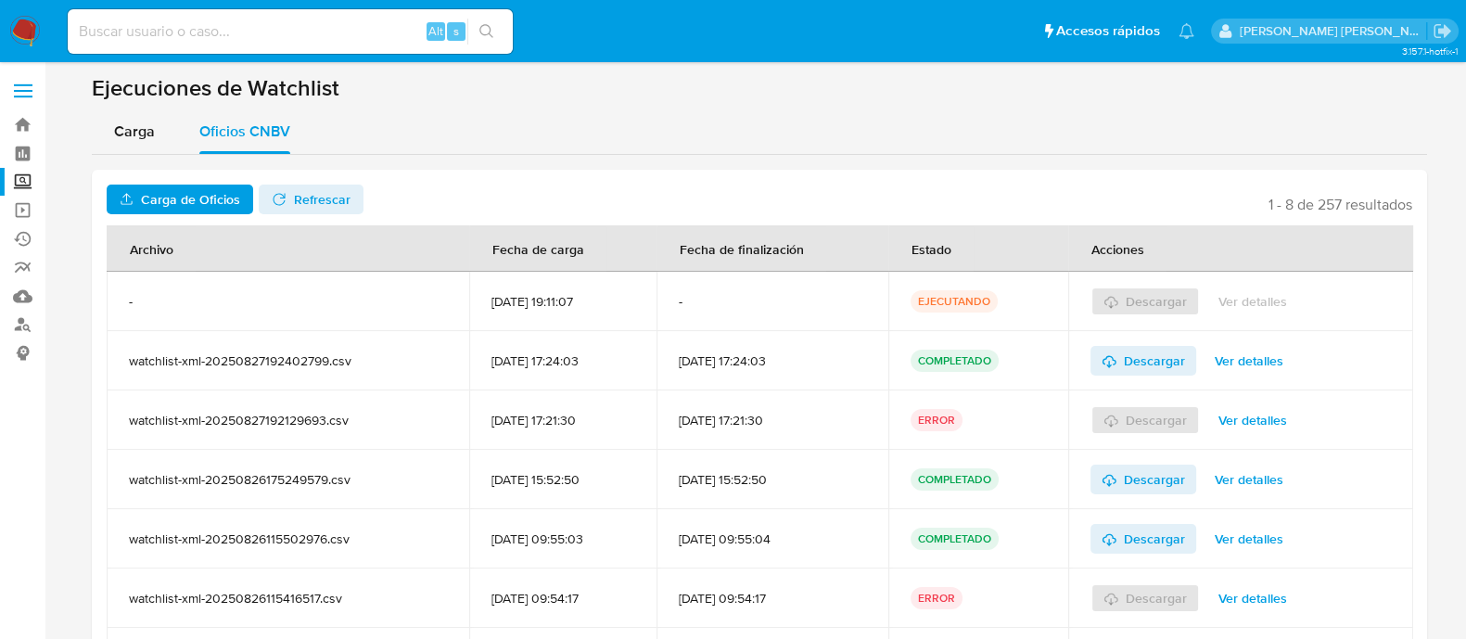
click at [316, 197] on span "Refrescar" at bounding box center [322, 199] width 57 height 30
click at [1277, 299] on span "Ver detalles" at bounding box center [1252, 301] width 69 height 26
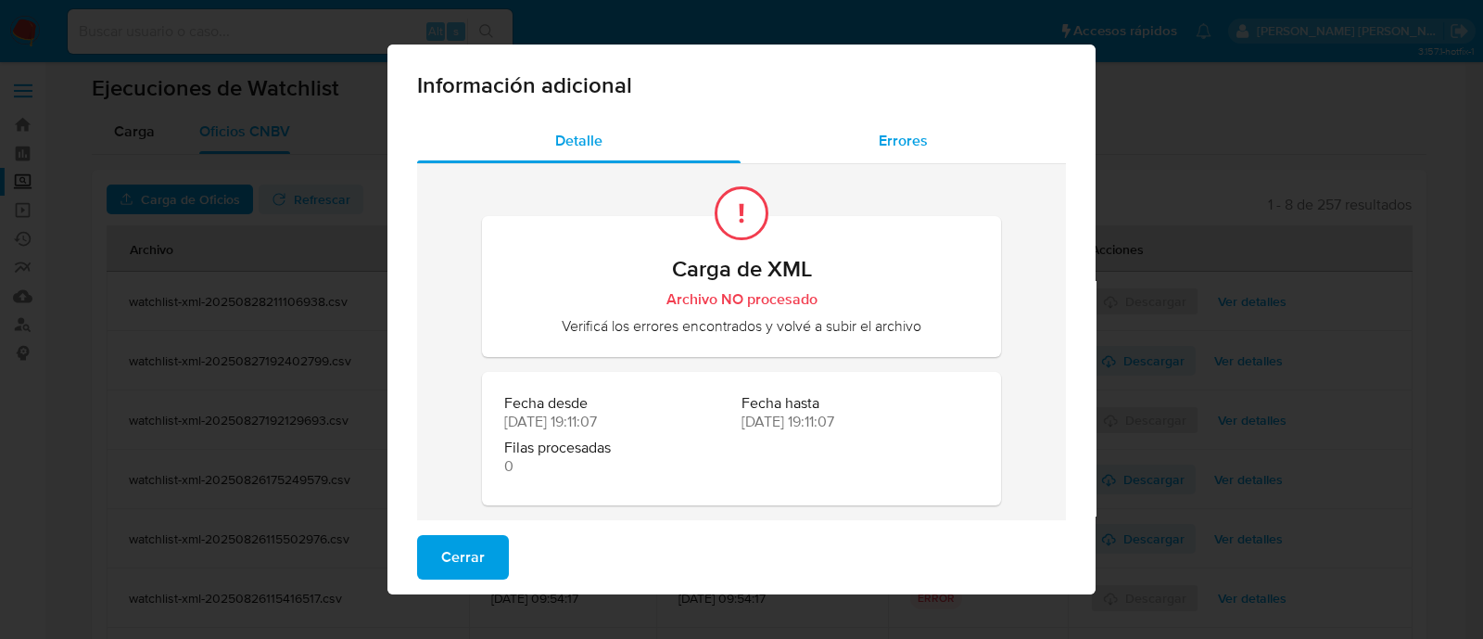
click at [922, 131] on div "Errores" at bounding box center [903, 141] width 325 height 44
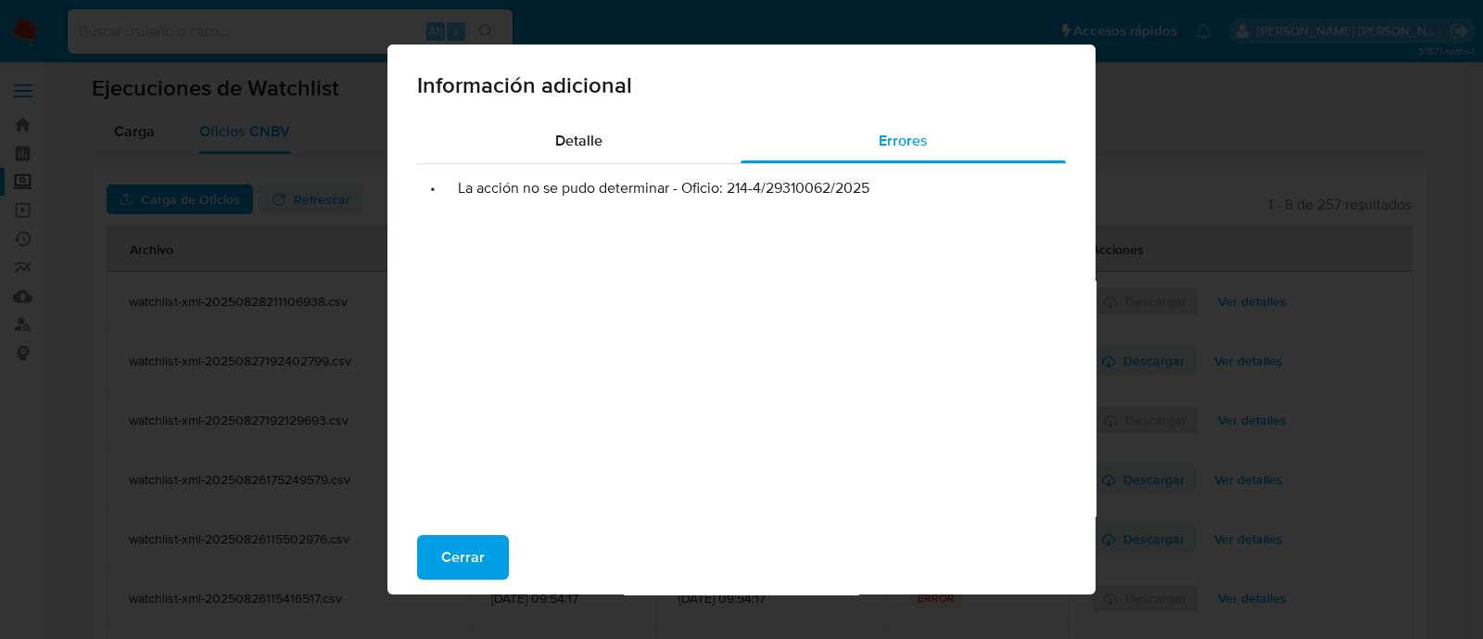
drag, startPoint x: 721, startPoint y: 184, endPoint x: 875, endPoint y: 181, distance: 153.9
click at [875, 181] on li "• La acción no se pudo determinar - Oficio: 214-4/29310062/2025" at bounding box center [741, 188] width 619 height 19
click at [473, 532] on div "Cerrar" at bounding box center [742, 557] width 708 height 74
click at [469, 539] on span "Cerrar" at bounding box center [463, 557] width 44 height 41
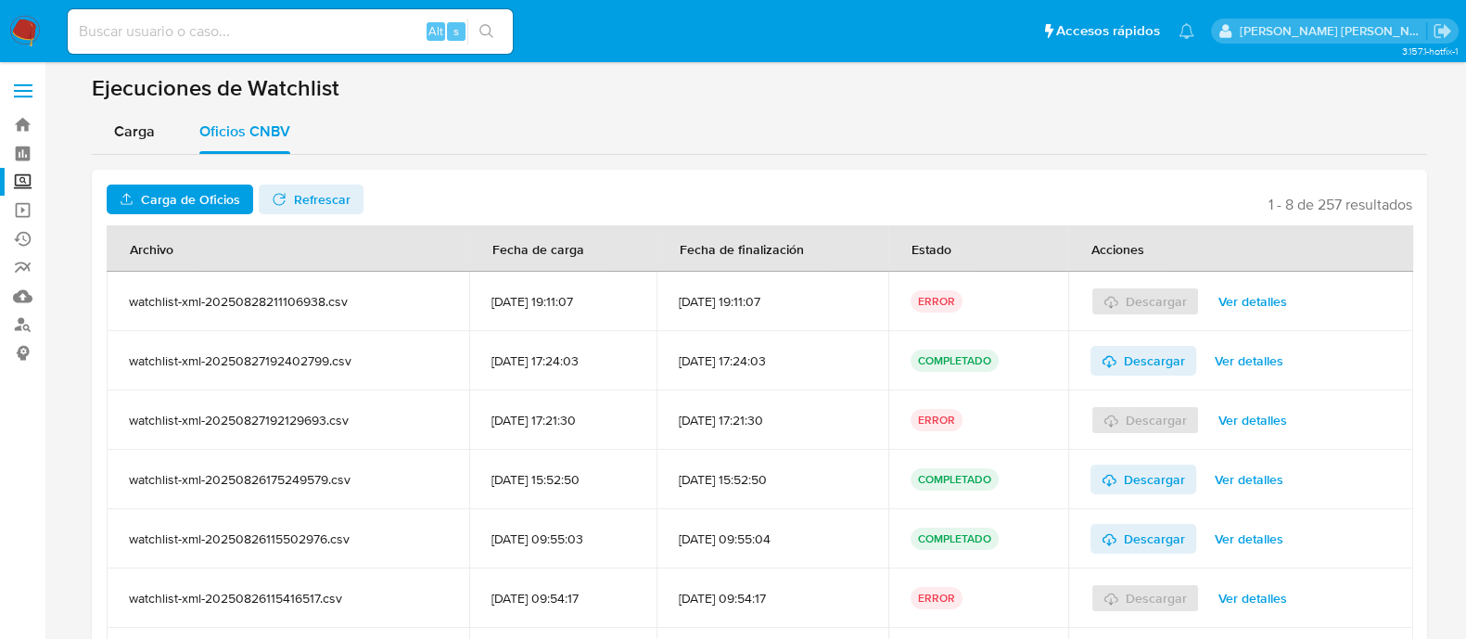
click at [206, 188] on span "Carga de Oficios" at bounding box center [190, 199] width 99 height 30
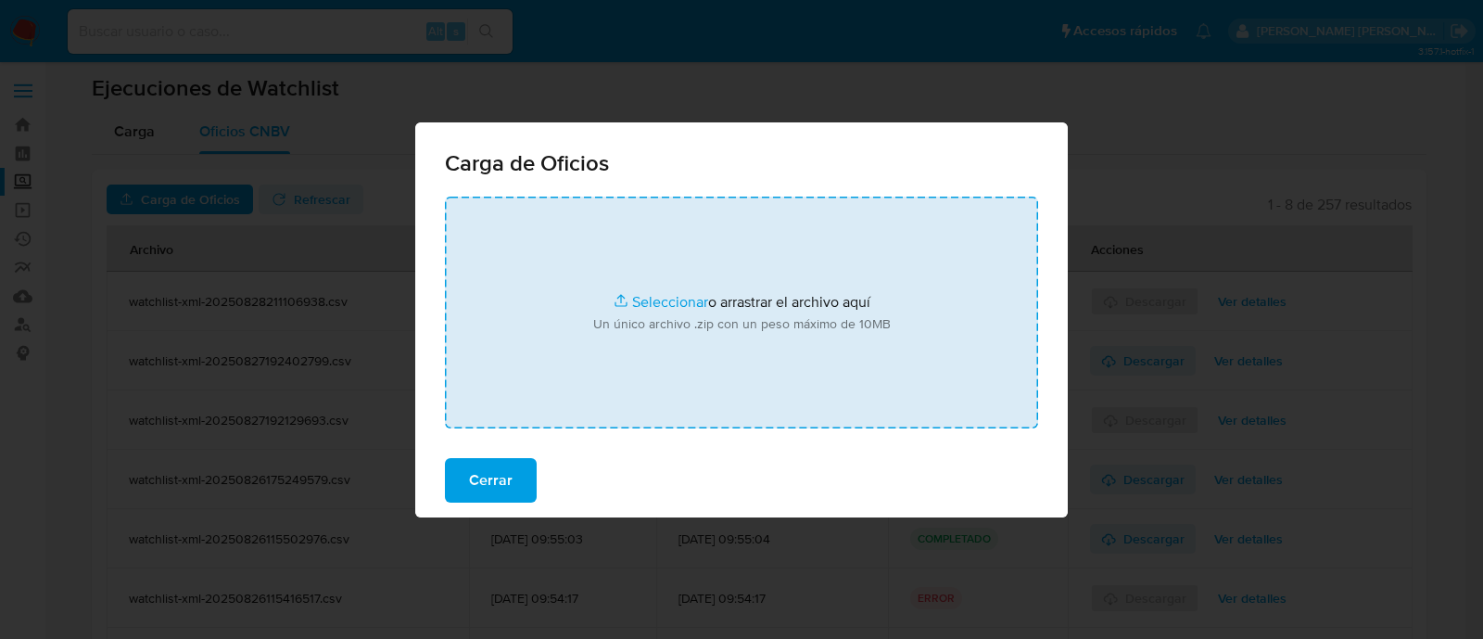
click at [691, 299] on input "file" at bounding box center [741, 313] width 593 height 232
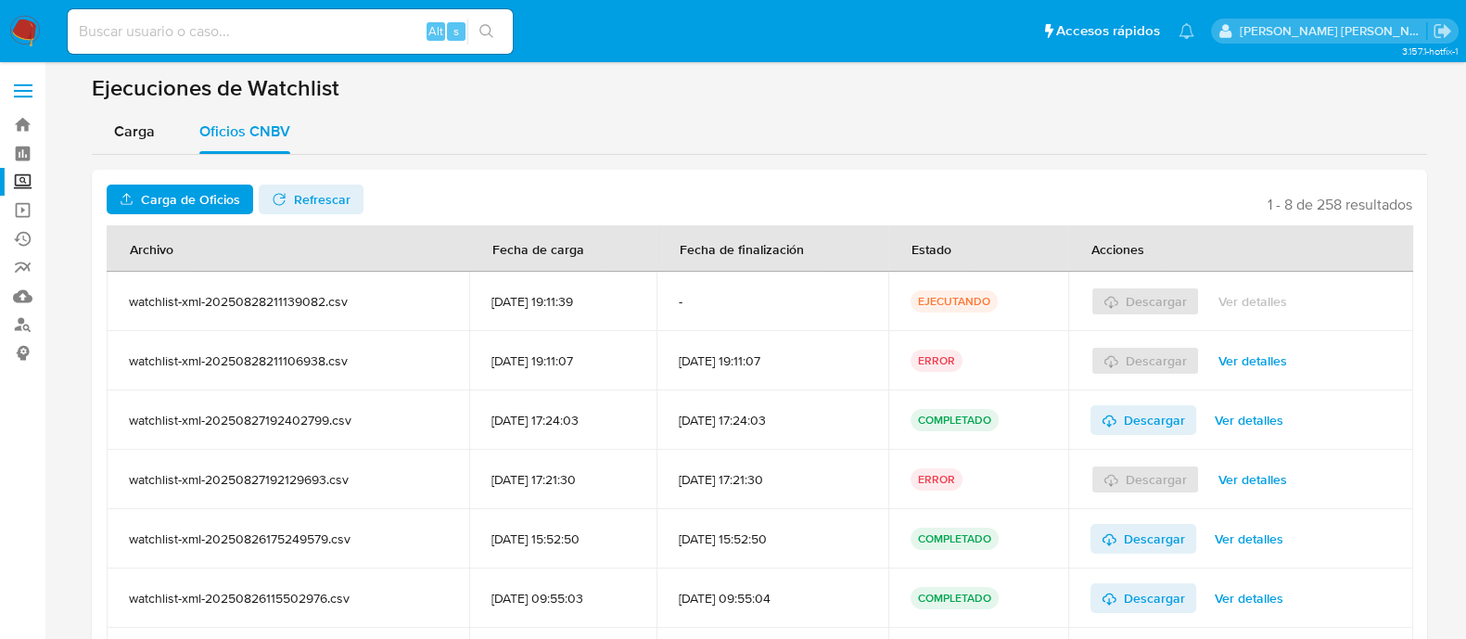
click at [329, 205] on span "Refrescar" at bounding box center [322, 199] width 57 height 30
click at [1163, 298] on span "Descargar" at bounding box center [1154, 301] width 61 height 30
click at [1237, 361] on span "Ver detalles" at bounding box center [1252, 361] width 69 height 26
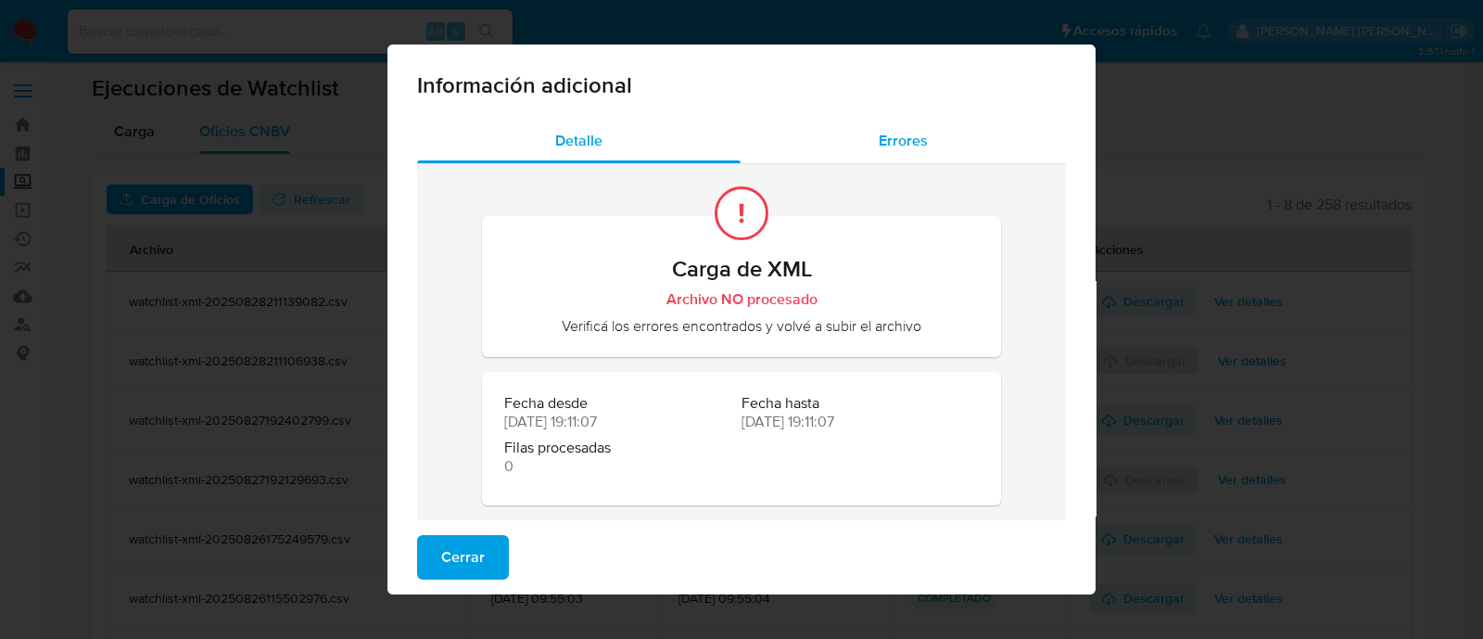
click at [897, 142] on span "Errores" at bounding box center [903, 140] width 49 height 21
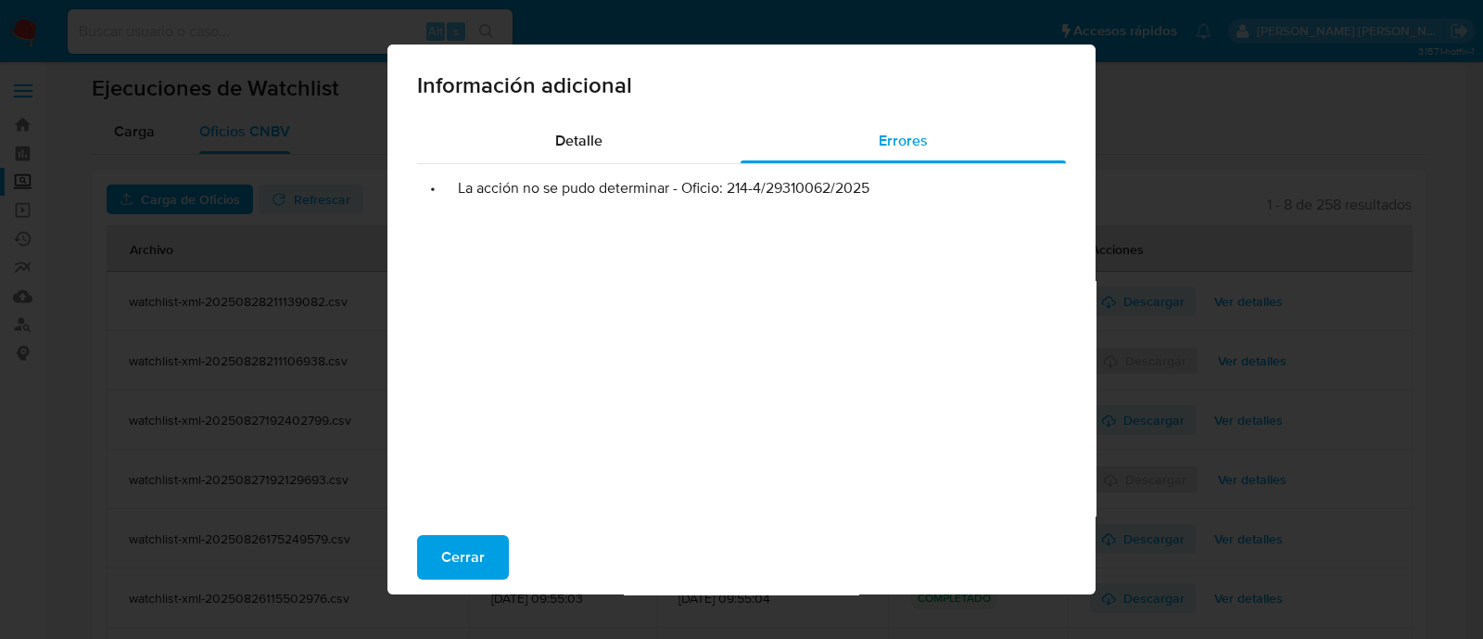
drag, startPoint x: 717, startPoint y: 190, endPoint x: 867, endPoint y: 188, distance: 150.2
click at [867, 188] on li "• La acción no se pudo determinar - Oficio: 214-4/29310062/2025" at bounding box center [741, 188] width 619 height 19
click at [431, 553] on button "Cerrar" at bounding box center [463, 557] width 92 height 44
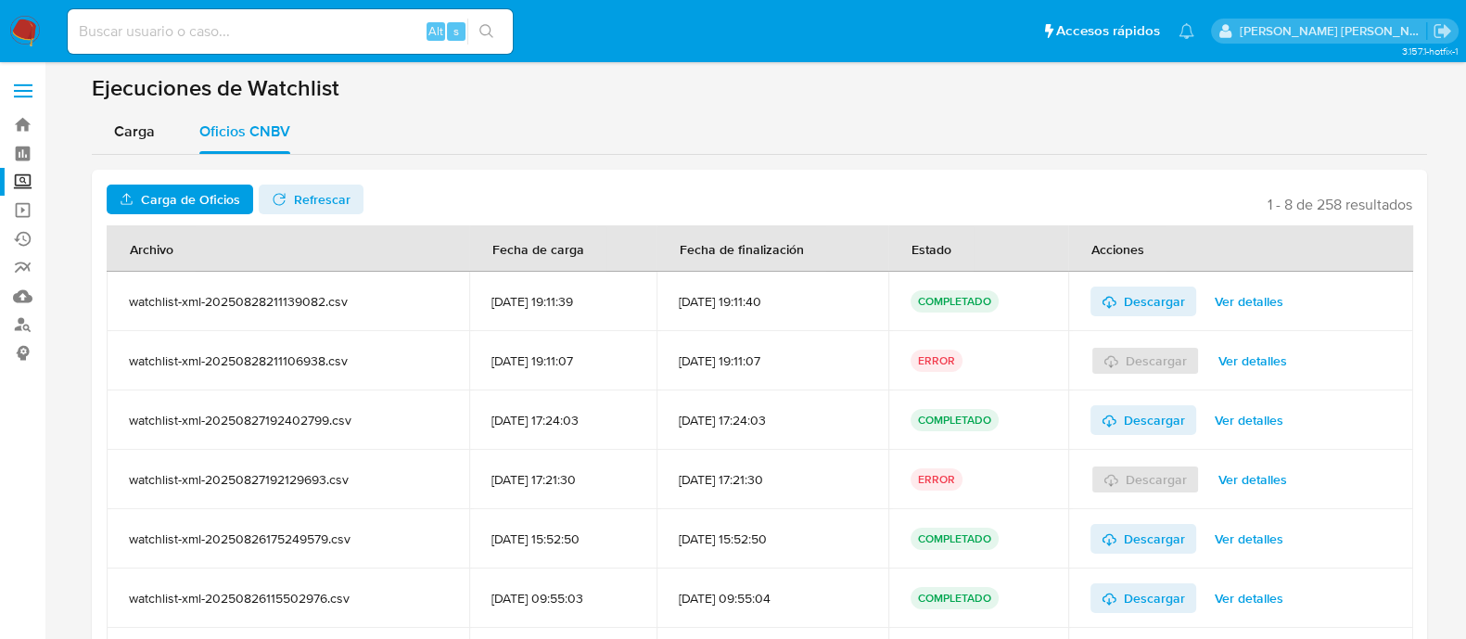
click at [24, 180] on label "Screening" at bounding box center [110, 182] width 221 height 29
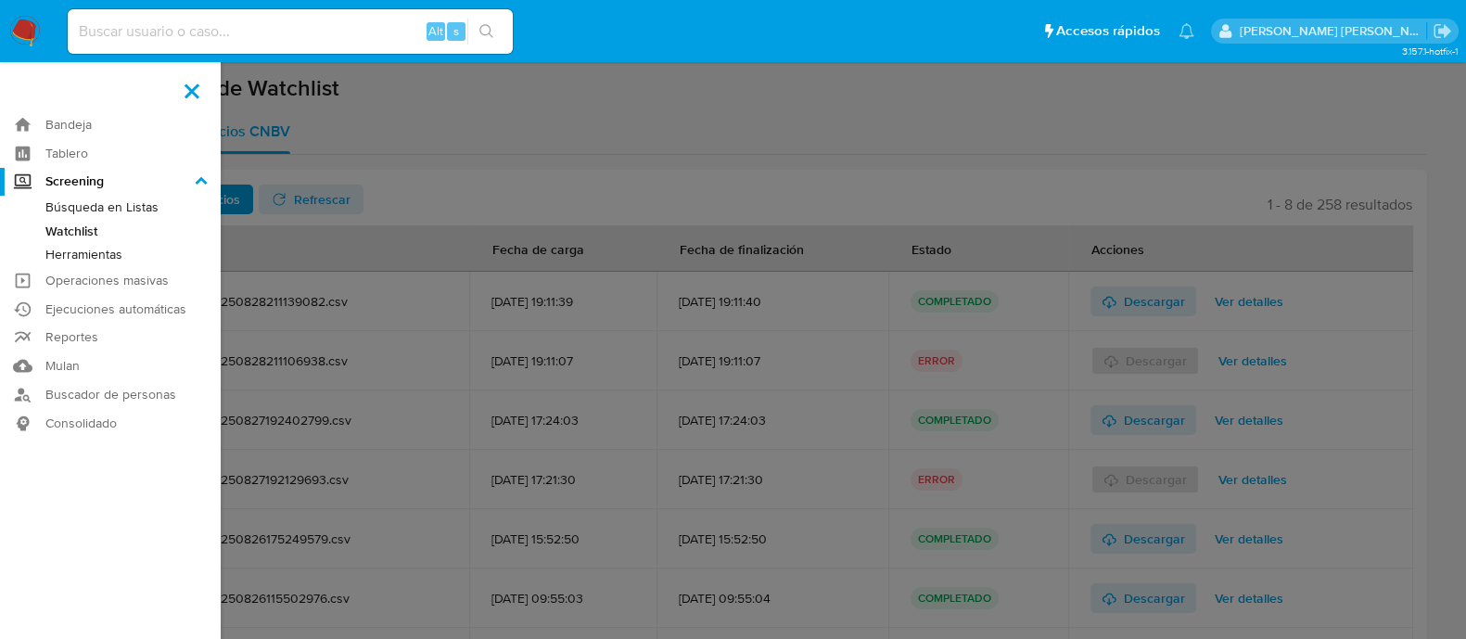
click at [0, 0] on input "Screening" at bounding box center [0, 0] width 0 height 0
click at [79, 249] on link "Herramientas" at bounding box center [110, 254] width 221 height 23
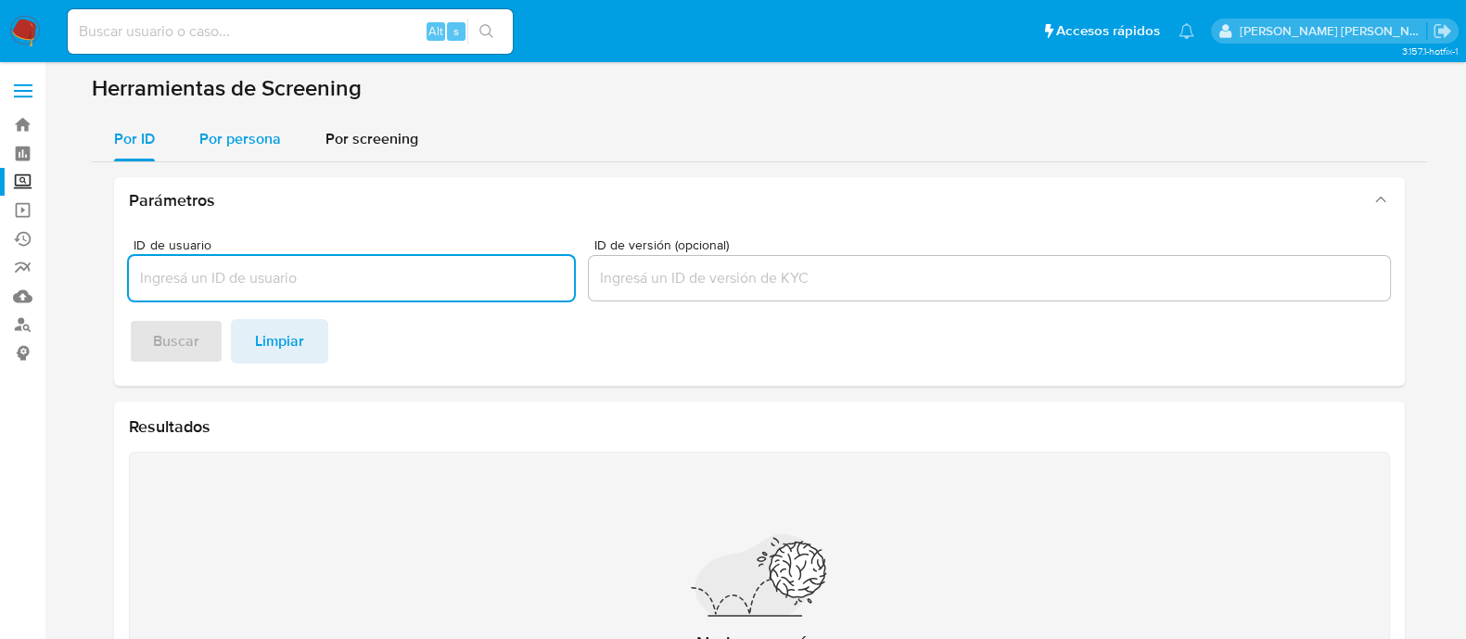
click at [254, 132] on span "Por persona" at bounding box center [240, 138] width 82 height 21
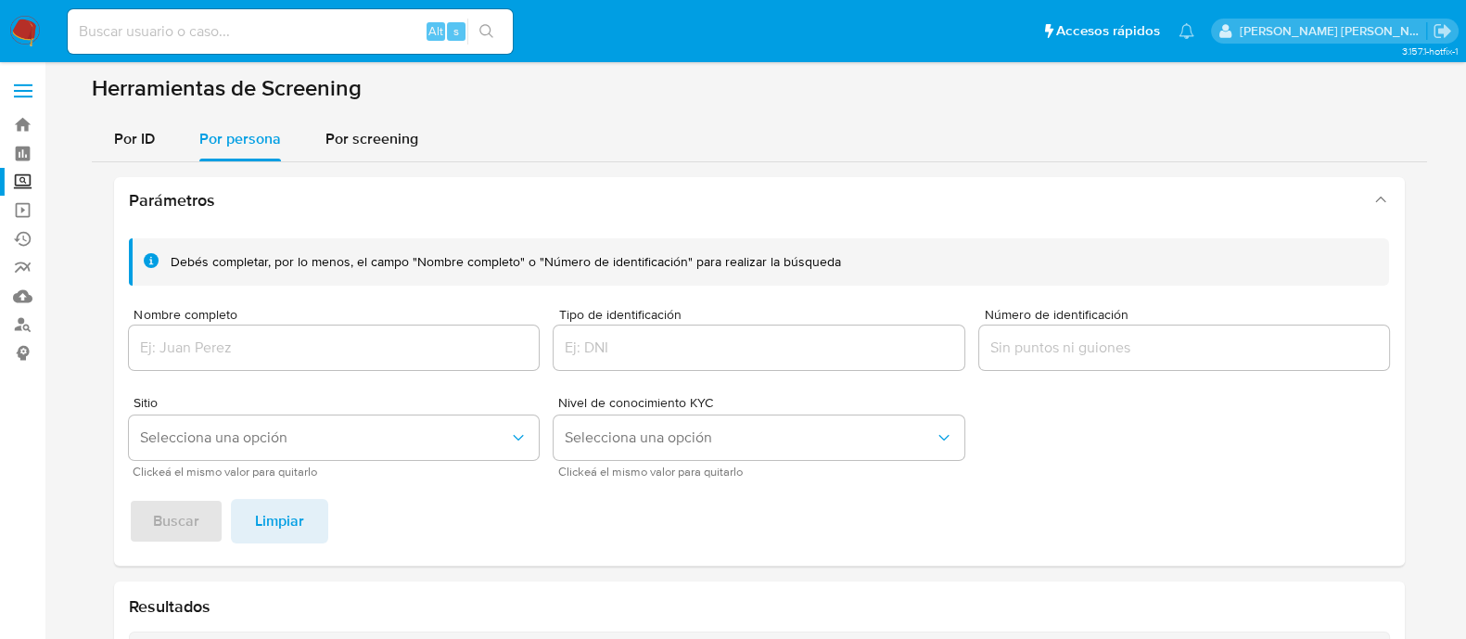
click at [264, 330] on div at bounding box center [334, 347] width 411 height 44
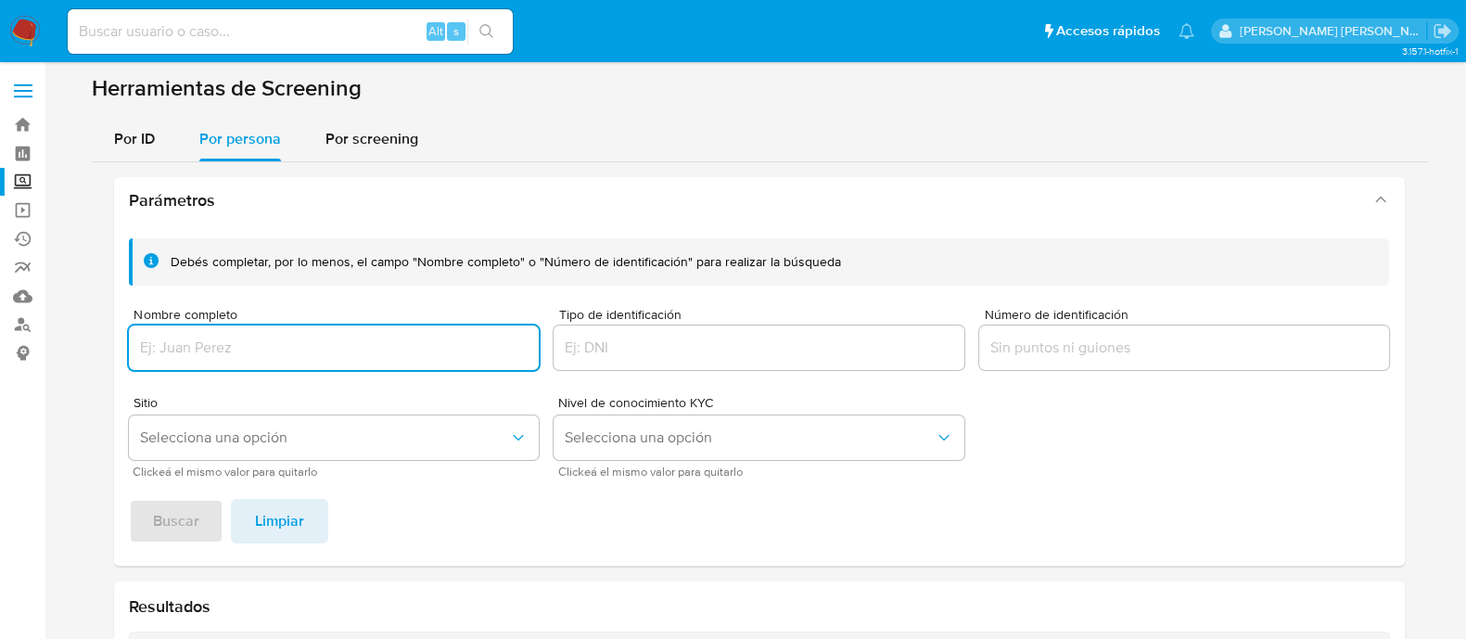
click at [250, 349] on input "Nombre completo" at bounding box center [334, 348] width 411 height 24
paste input "RENDON"
paste input "REYES"
type input "FRANCISCO RENDON REYES"
click at [496, 447] on button "Selecciona una opción" at bounding box center [334, 437] width 411 height 44
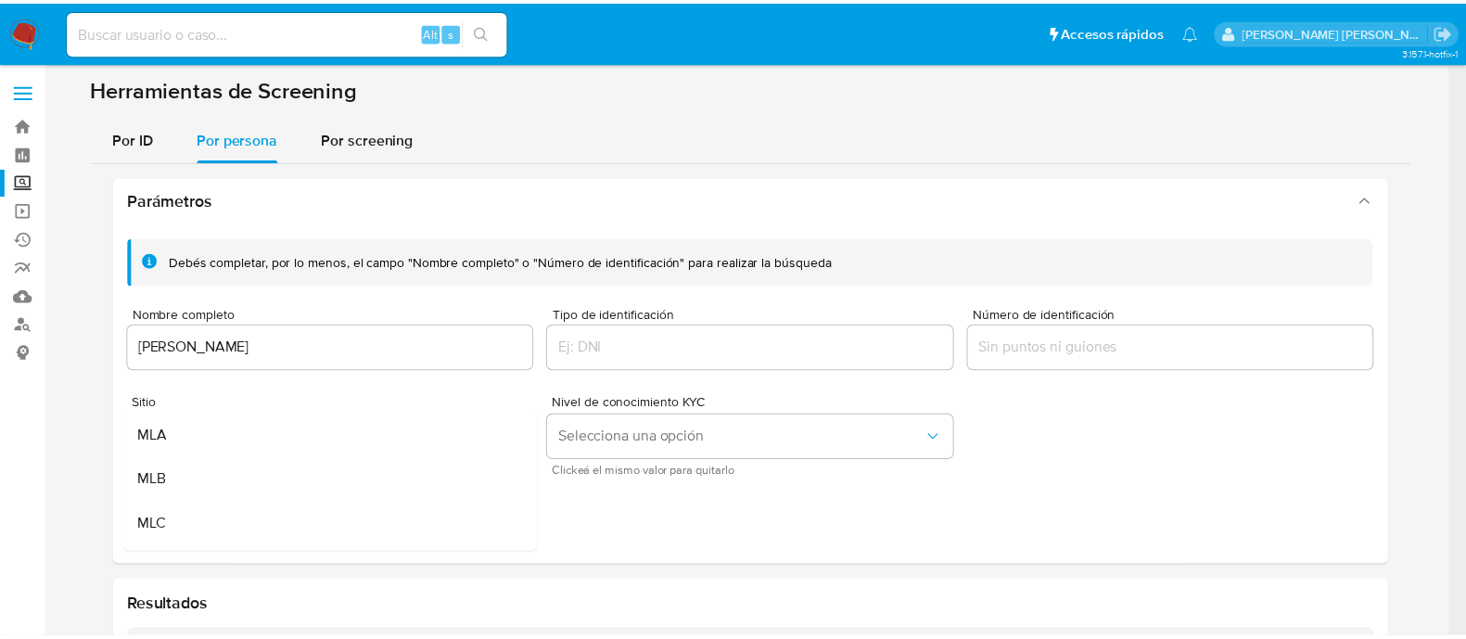
scroll to position [115, 0]
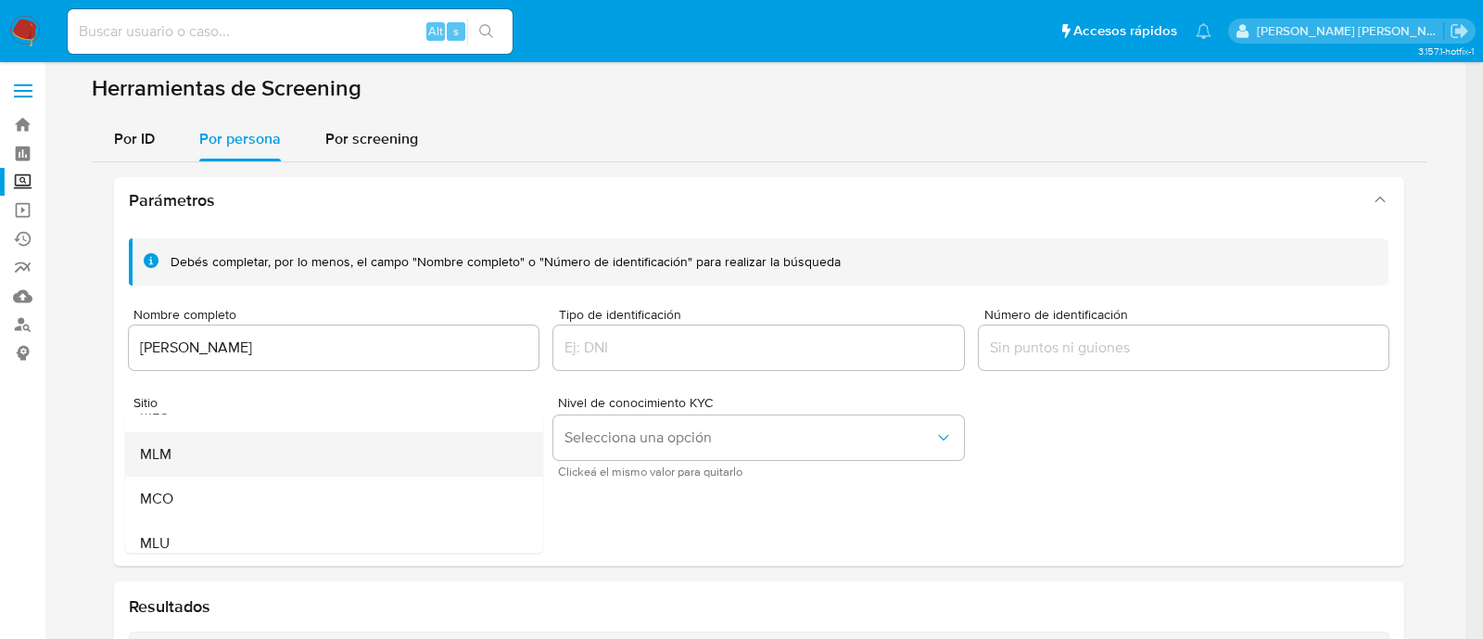
click at [419, 461] on div "MLM" at bounding box center [327, 454] width 377 height 44
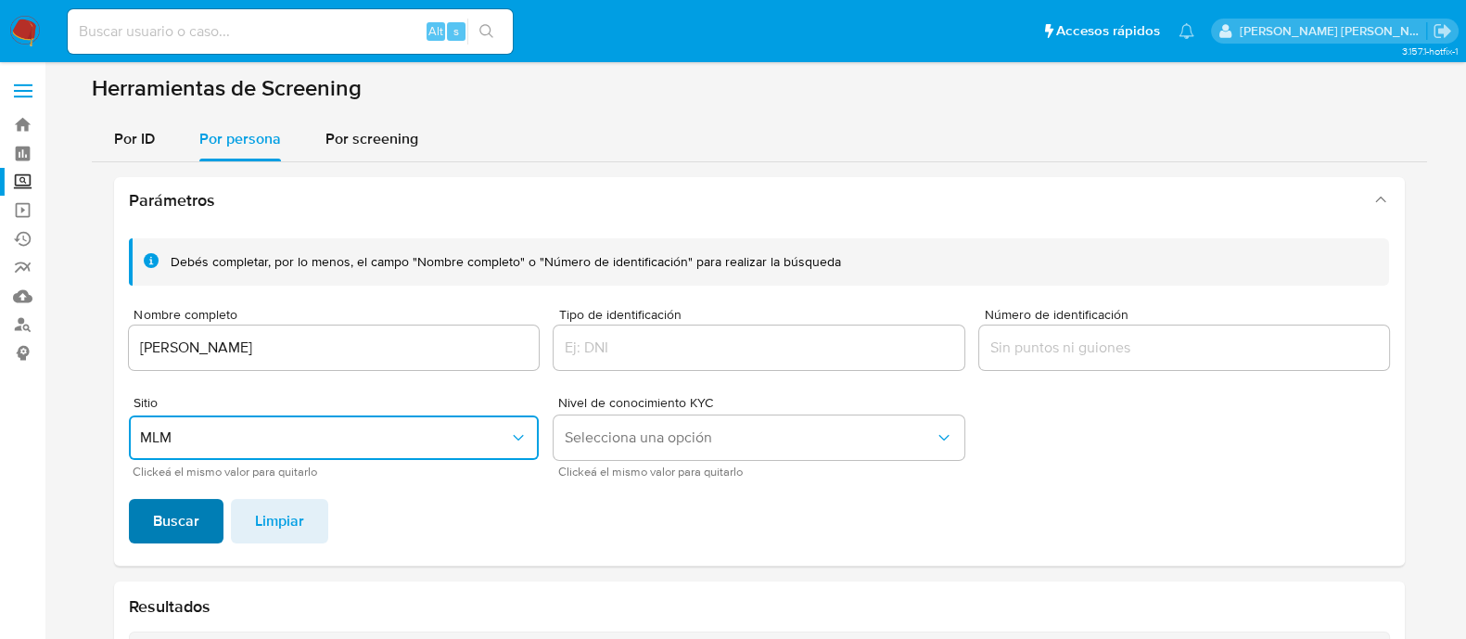
click at [176, 501] on span "Buscar" at bounding box center [176, 521] width 46 height 41
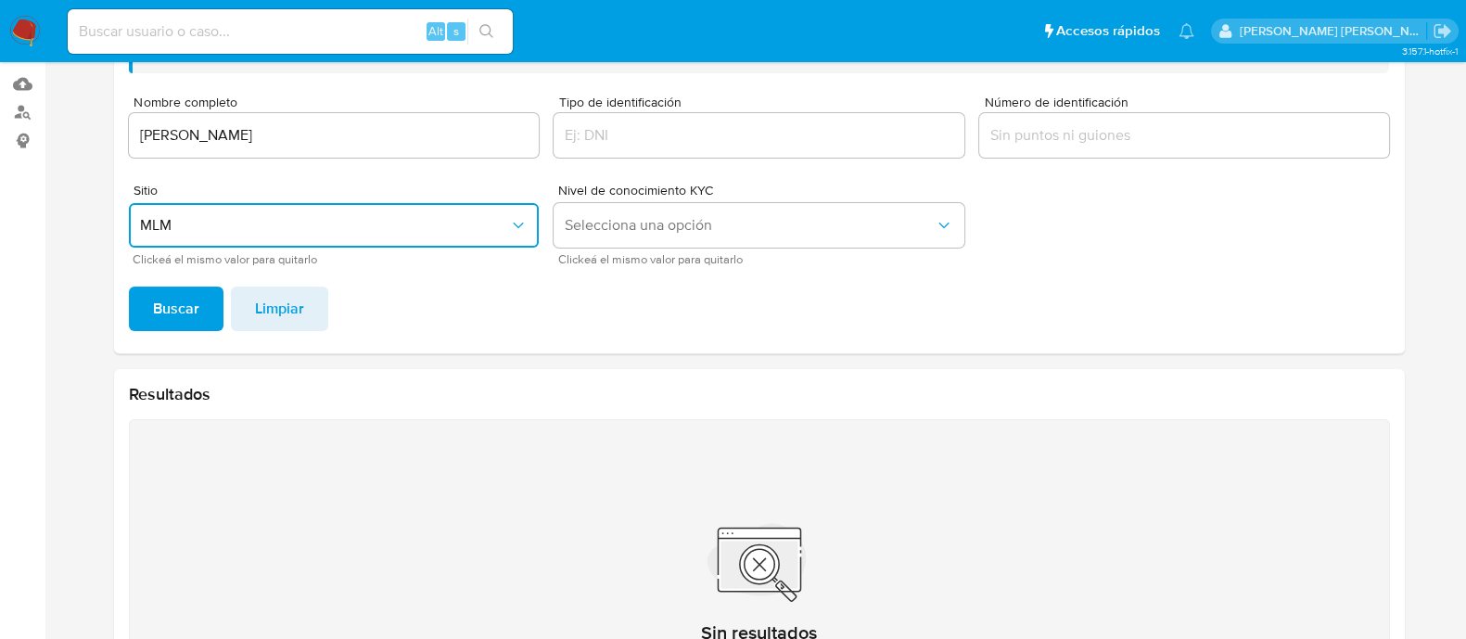
scroll to position [9, 0]
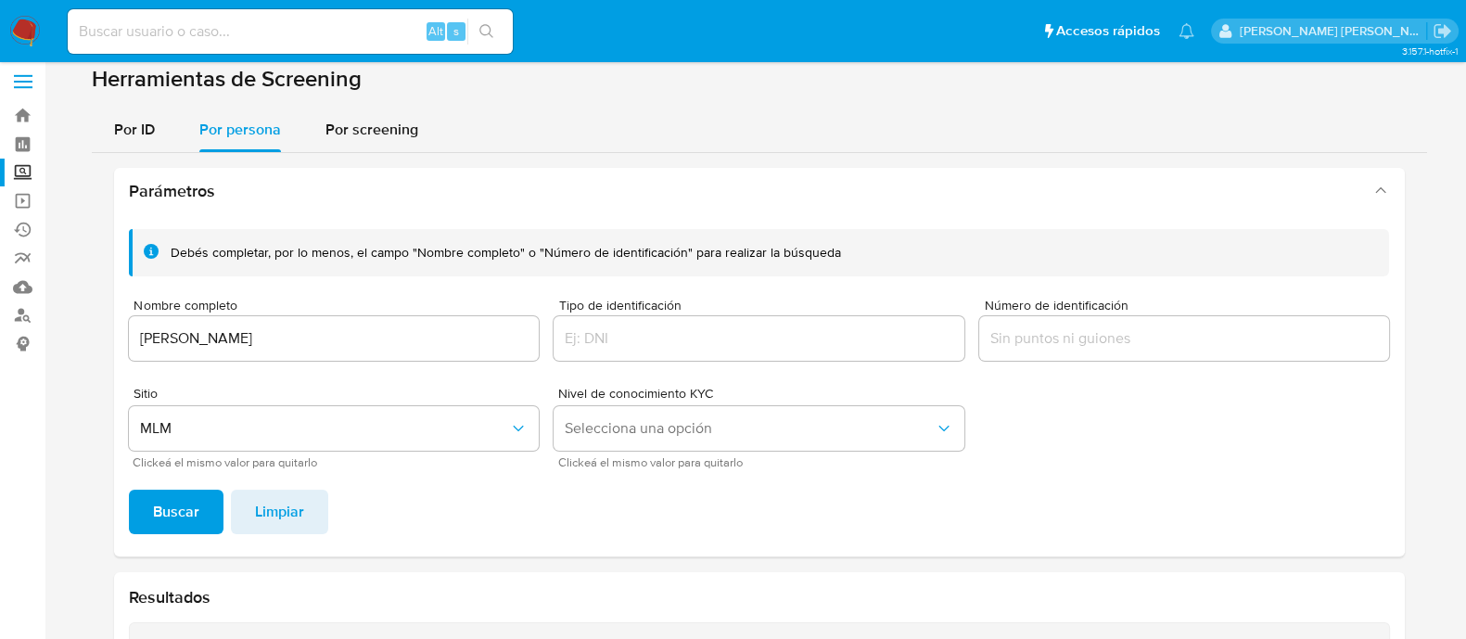
click at [392, 326] on input "FRANCISCO RENDON REYES" at bounding box center [334, 338] width 411 height 24
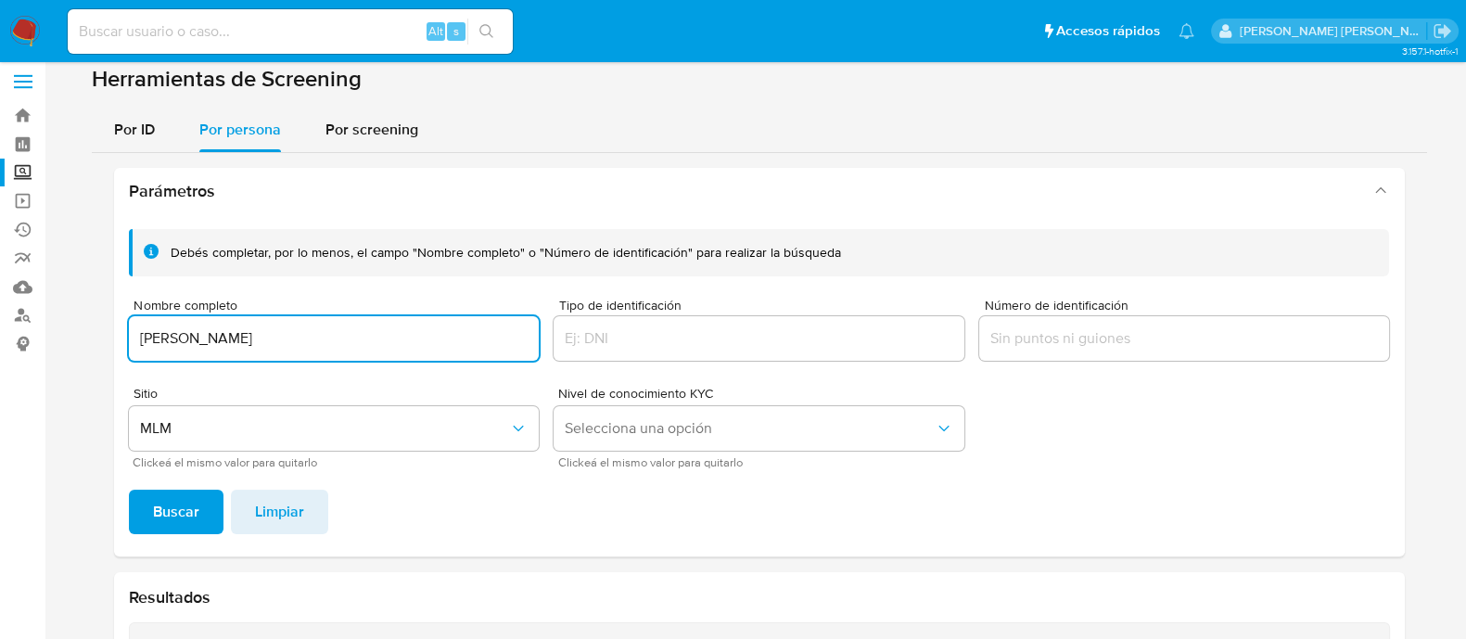
click at [392, 326] on input "FRANCISCO RENDON REYES" at bounding box center [334, 338] width 411 height 24
paste input "LÓPEZ ASTUDILLO"
type input "[PERSON_NAME]"
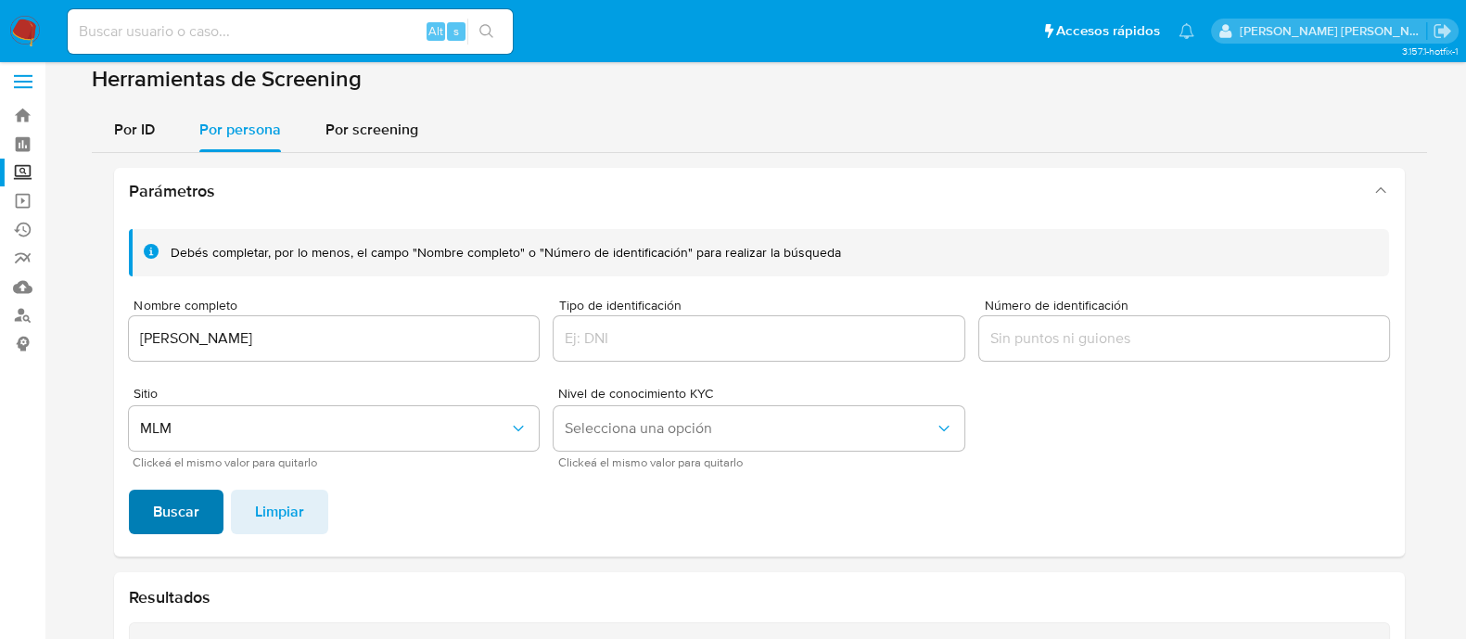
click at [175, 499] on span "Buscar" at bounding box center [176, 511] width 46 height 41
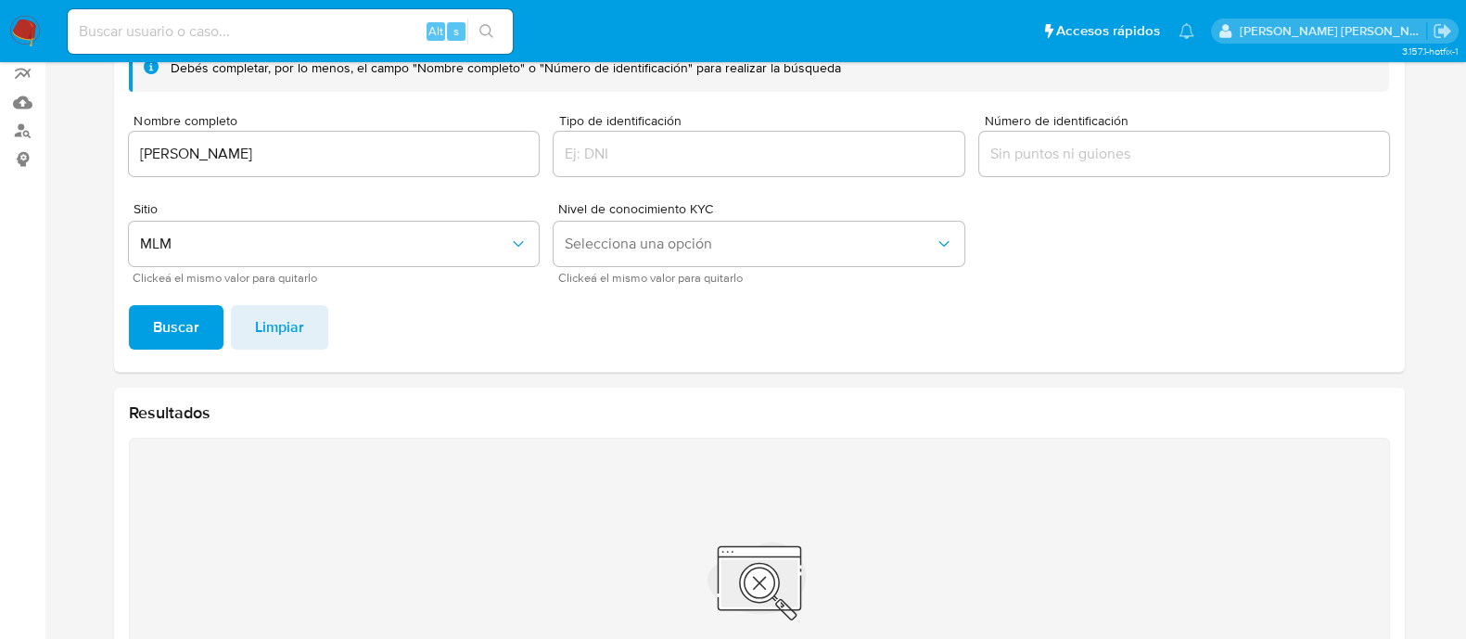
scroll to position [0, 0]
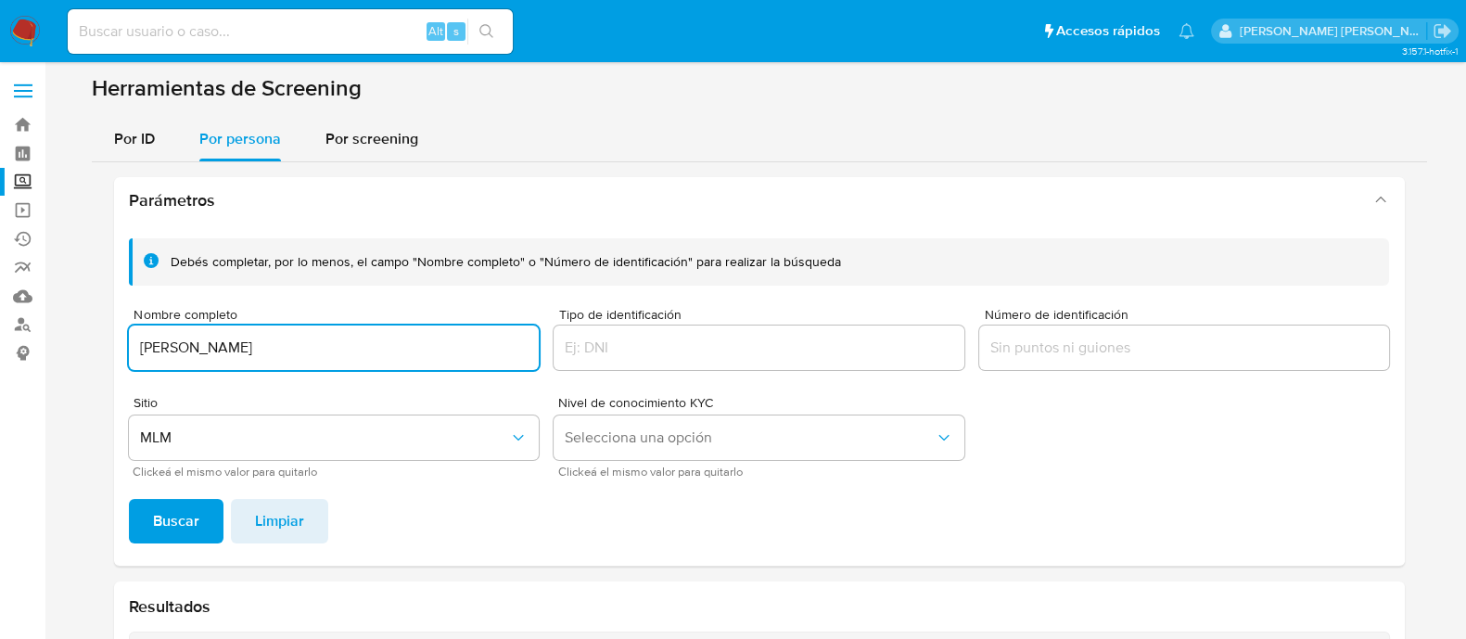
click at [334, 336] on input "[PERSON_NAME]" at bounding box center [334, 348] width 411 height 24
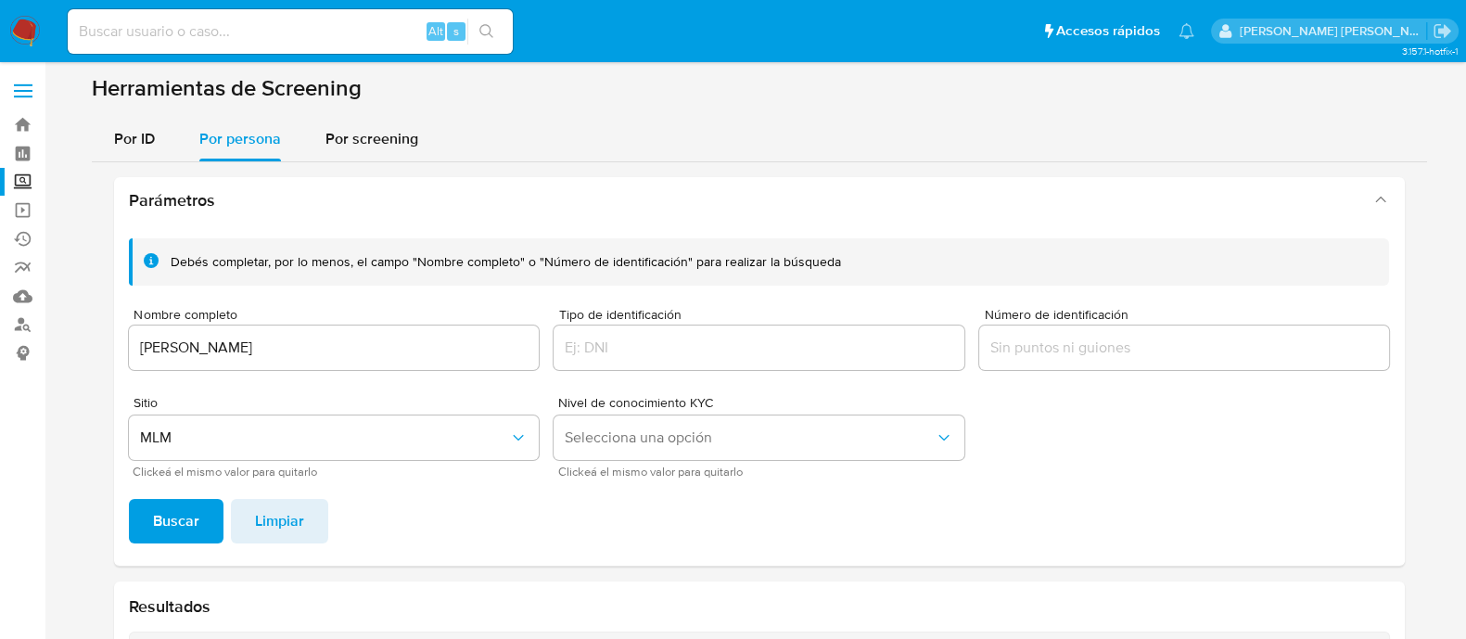
click at [19, 176] on label "Screening" at bounding box center [110, 182] width 221 height 29
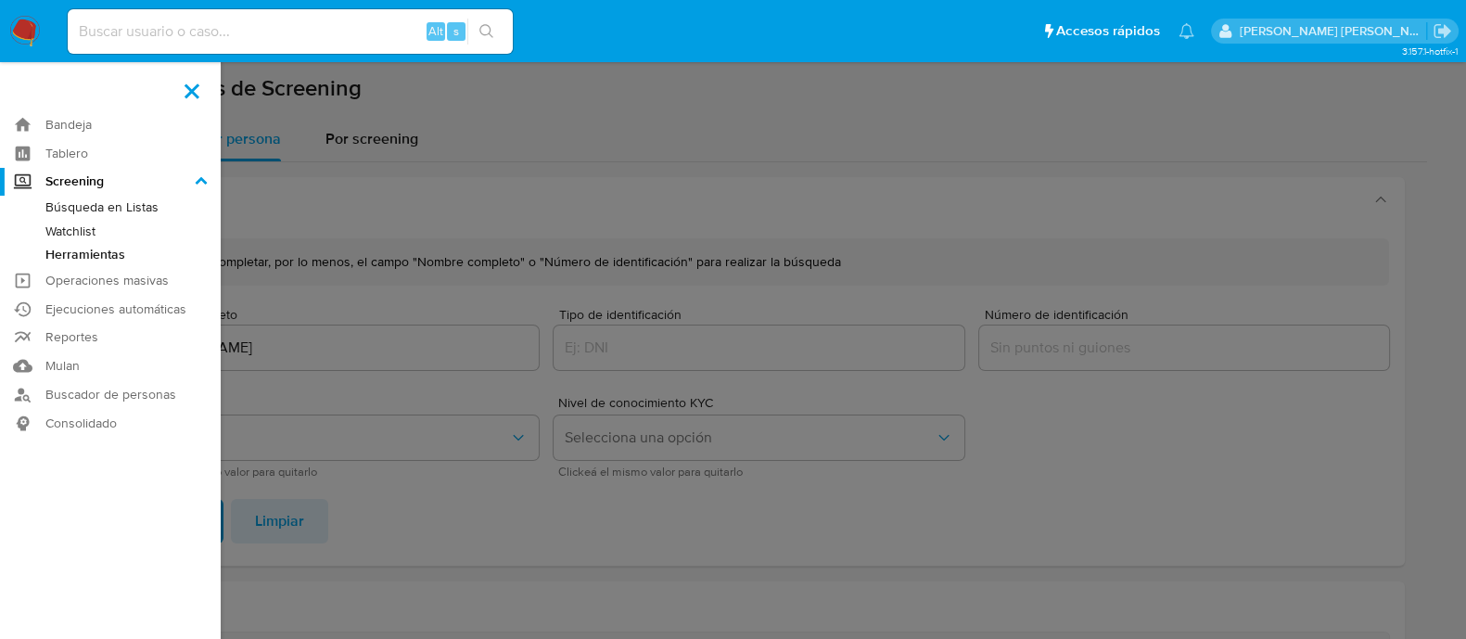
click at [0, 0] on input "Screening" at bounding box center [0, 0] width 0 height 0
click at [130, 210] on link "Búsqueda en Listas" at bounding box center [110, 207] width 221 height 23
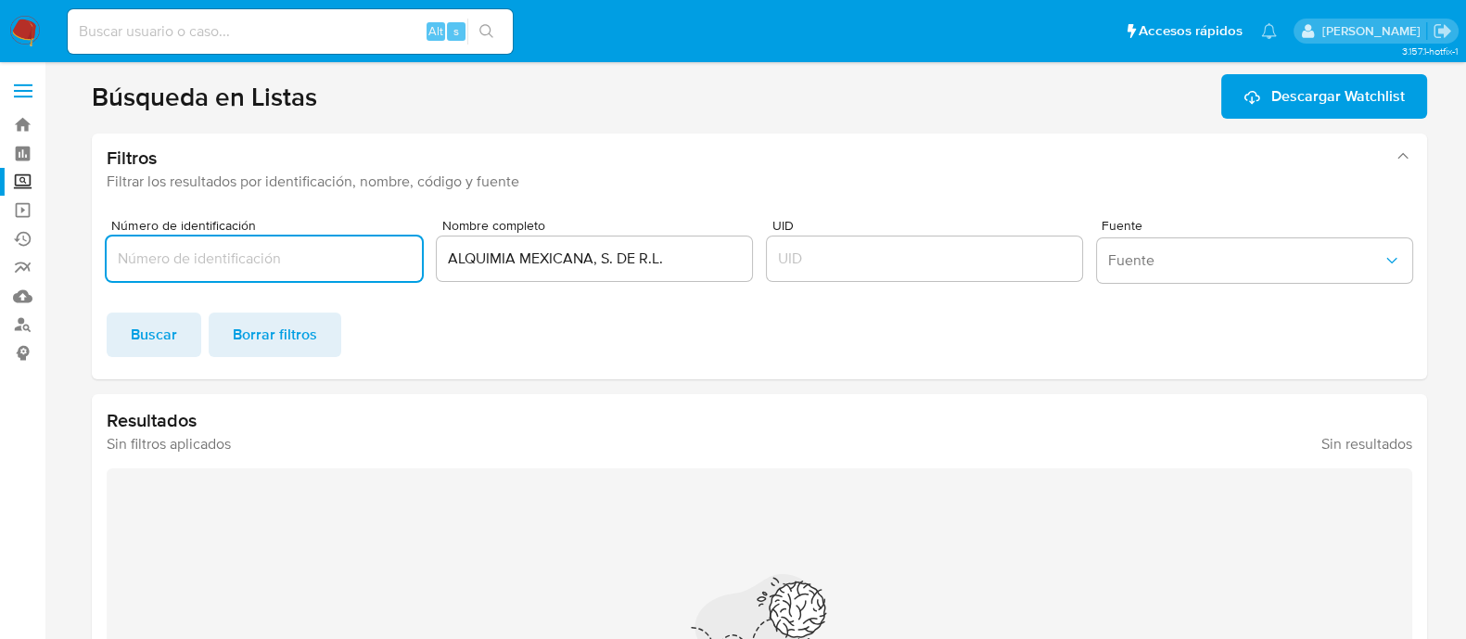
click at [588, 254] on input "ALQUIMIA MEXICANA, S. DE R.L." at bounding box center [594, 259] width 315 height 24
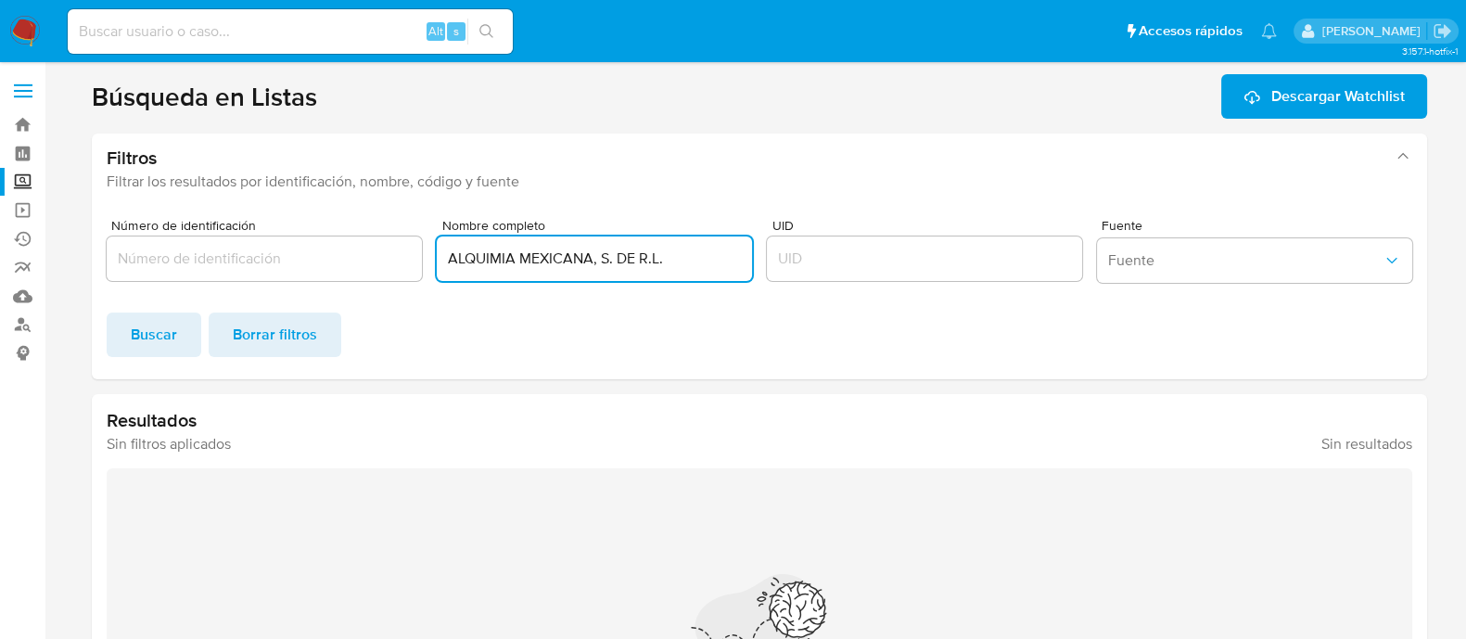
click at [588, 254] on input "ALQUIMIA MEXICANA, S. DE R.L." at bounding box center [594, 259] width 315 height 24
type input "[PERSON_NAME]"
click at [153, 340] on span "Buscar" at bounding box center [154, 334] width 46 height 41
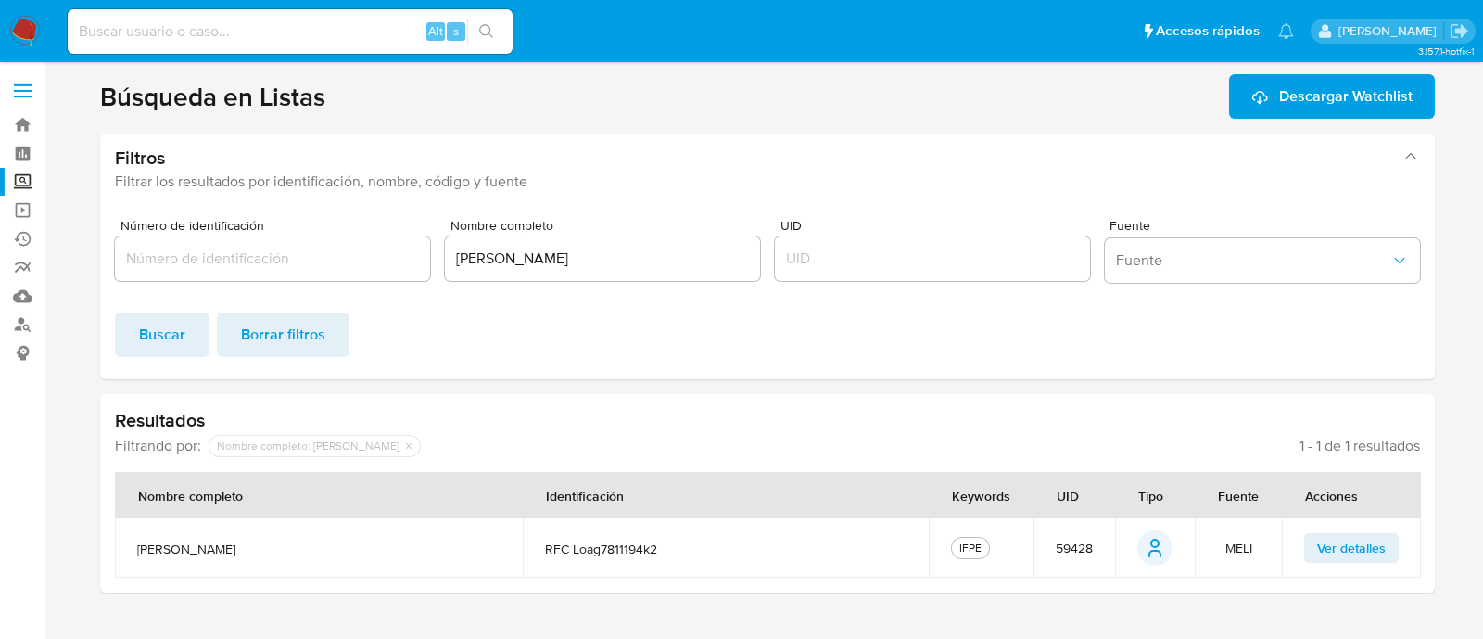
click at [1058, 550] on span "59428" at bounding box center [1074, 548] width 37 height 17
click at [1086, 540] on span "59428" at bounding box center [1074, 548] width 37 height 17
